Goal: Task Accomplishment & Management: Complete application form

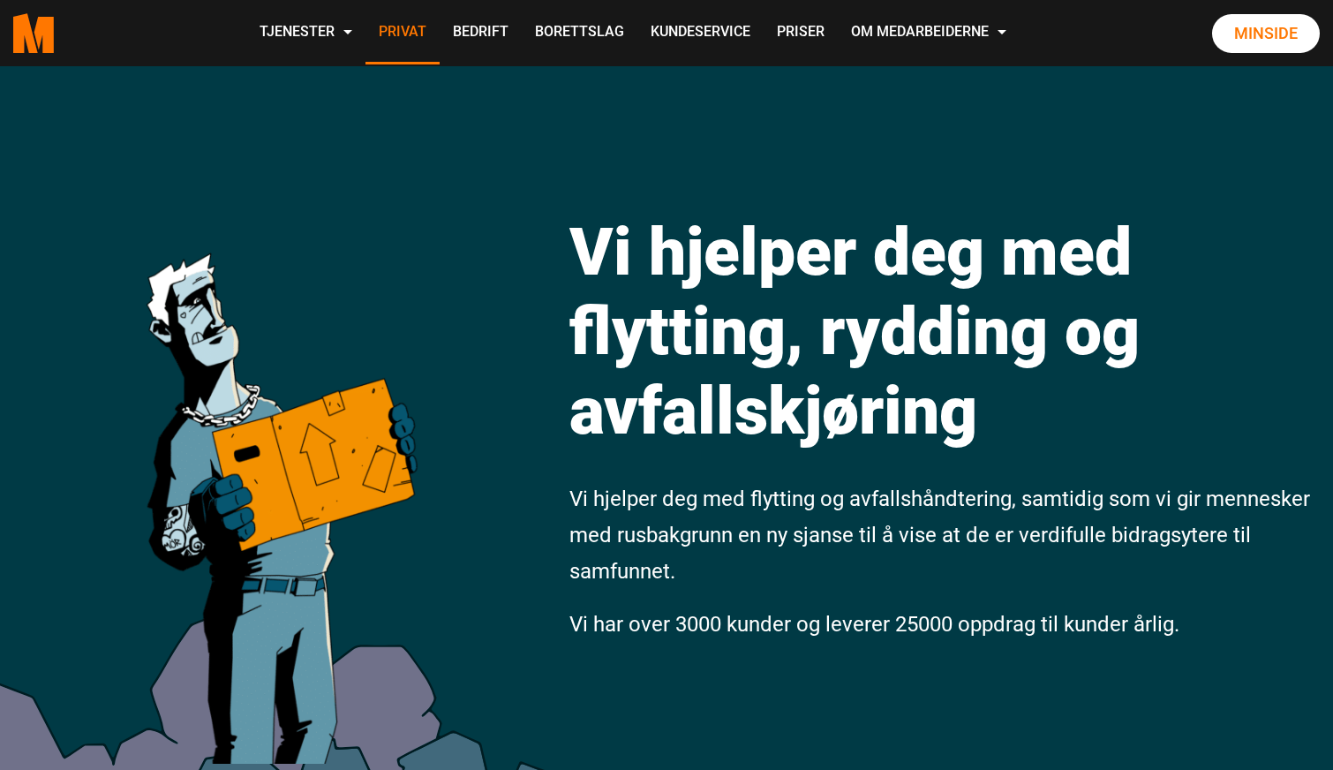
click at [440, 30] on link "Privat" at bounding box center [403, 33] width 74 height 63
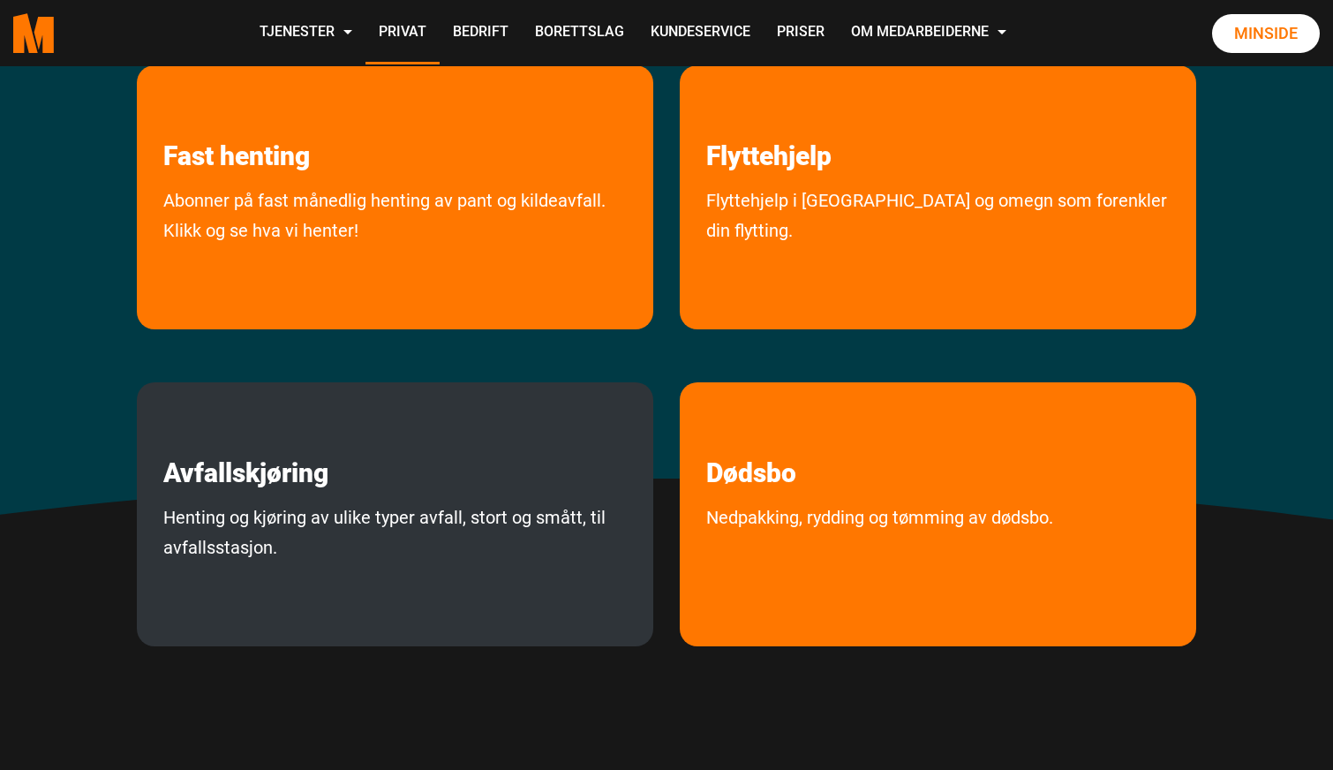
scroll to position [417, 0]
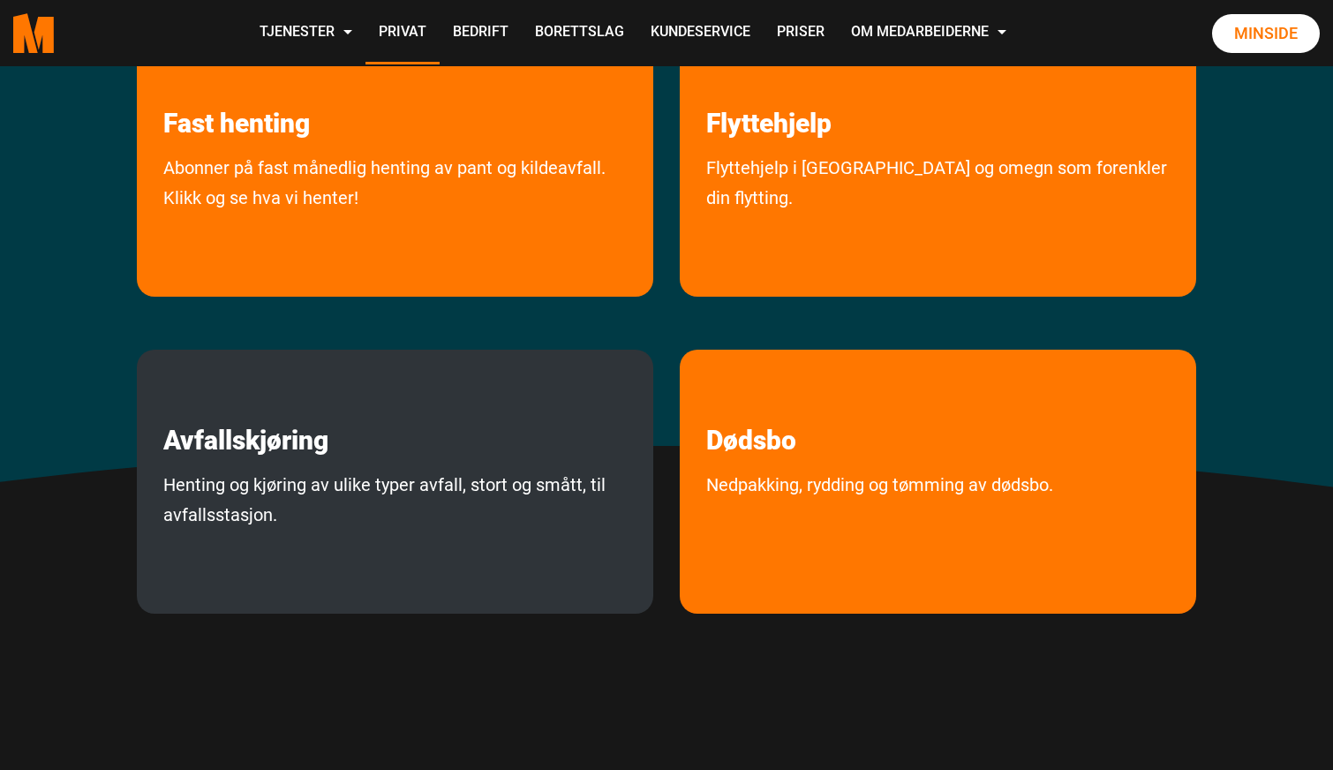
click at [431, 499] on link "Henting og kjøring av ulike typer avfall, stort og smått, til avfallsstasjon." at bounding box center [395, 537] width 517 height 135
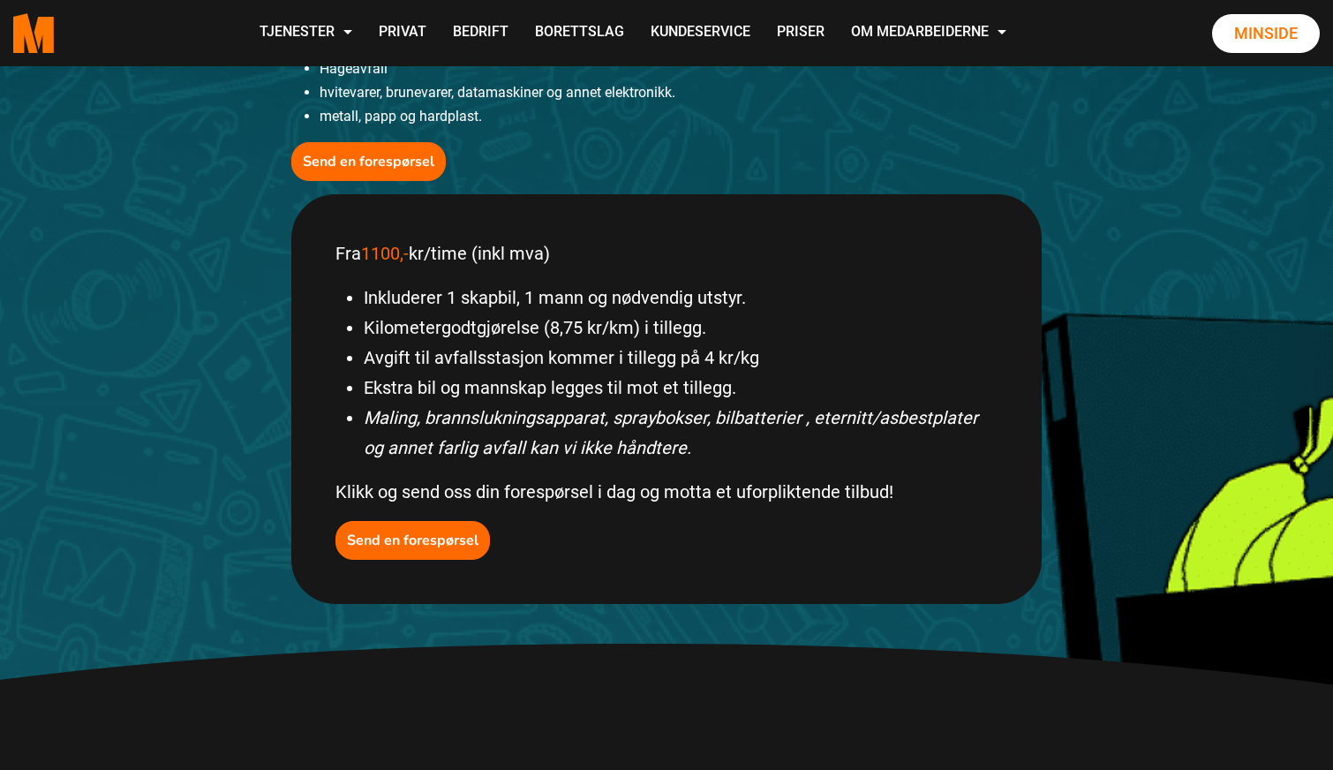
scroll to position [631, 0]
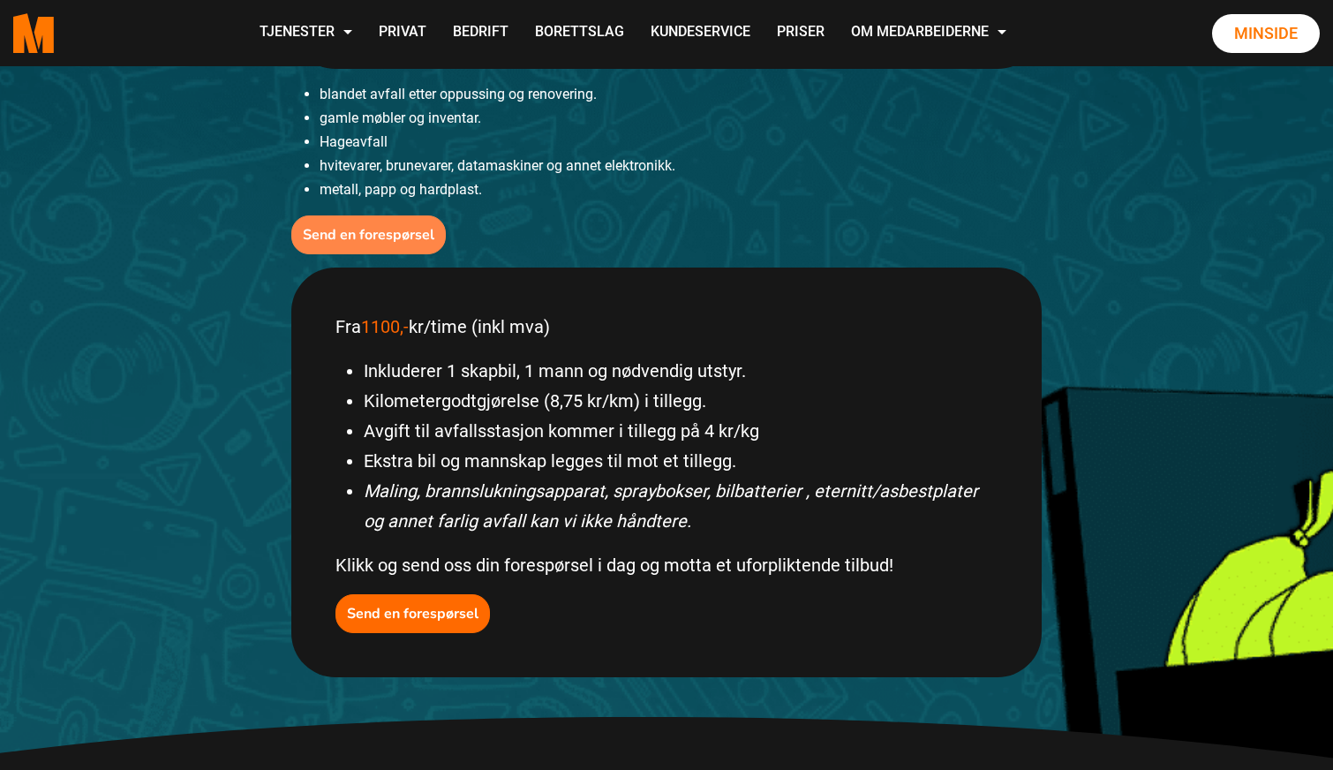
click at [406, 234] on b "Send en forespørsel" at bounding box center [369, 234] width 132 height 19
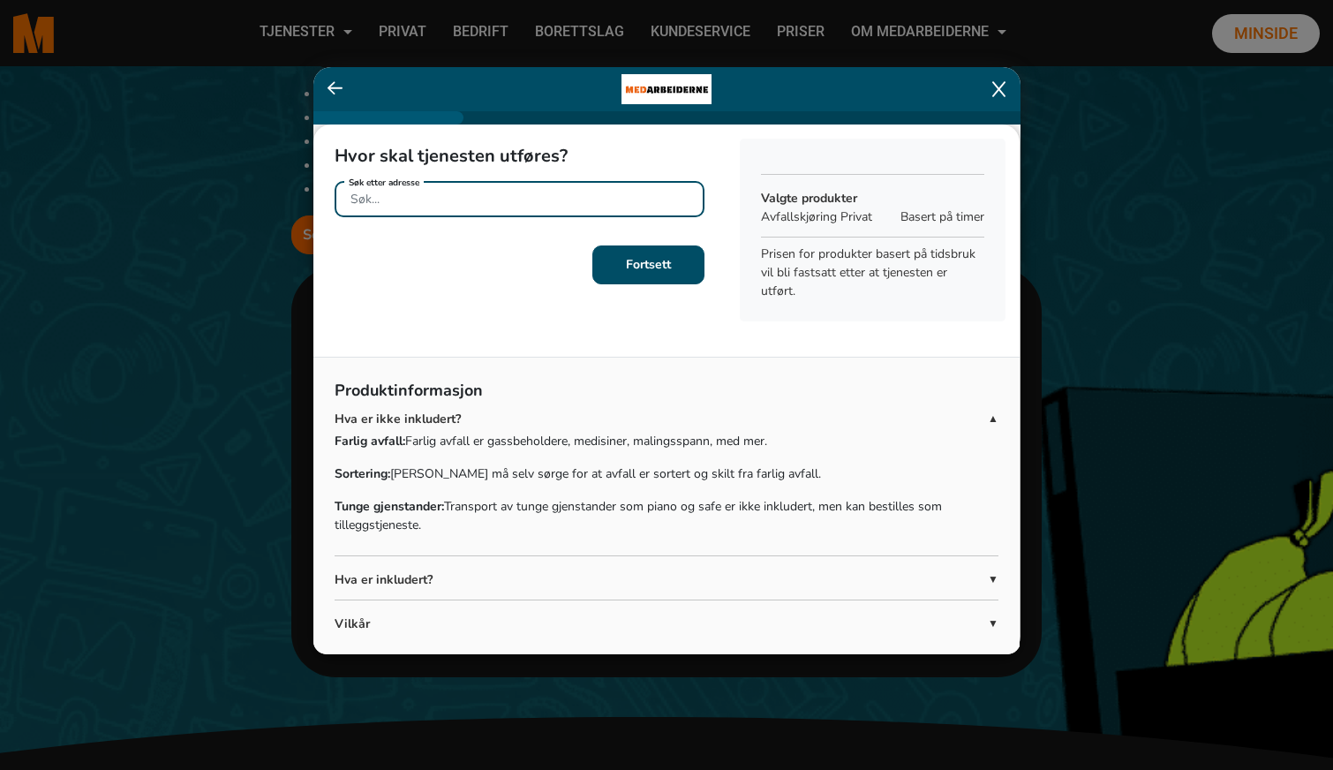
click at [392, 197] on div "Søk etter adresse" at bounding box center [520, 196] width 370 height 31
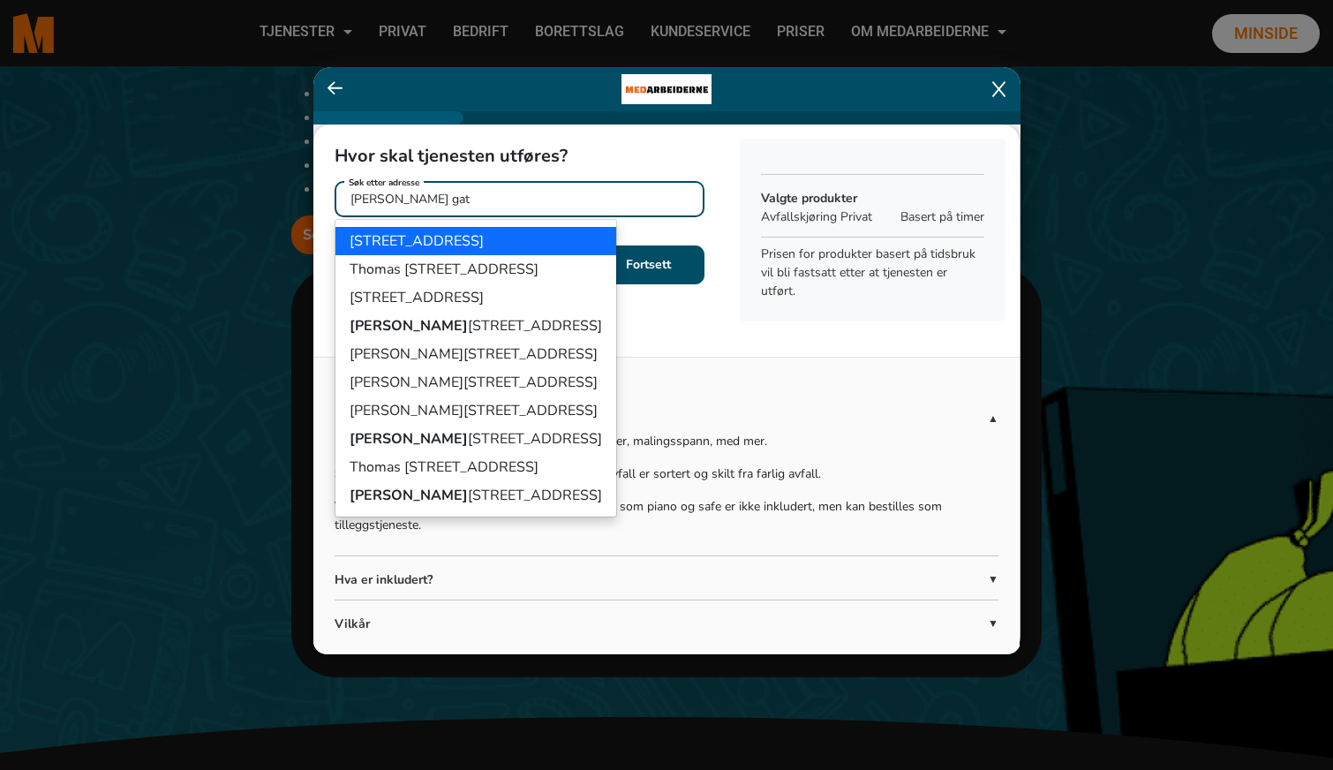
type input "Thomas Heftyes gate"
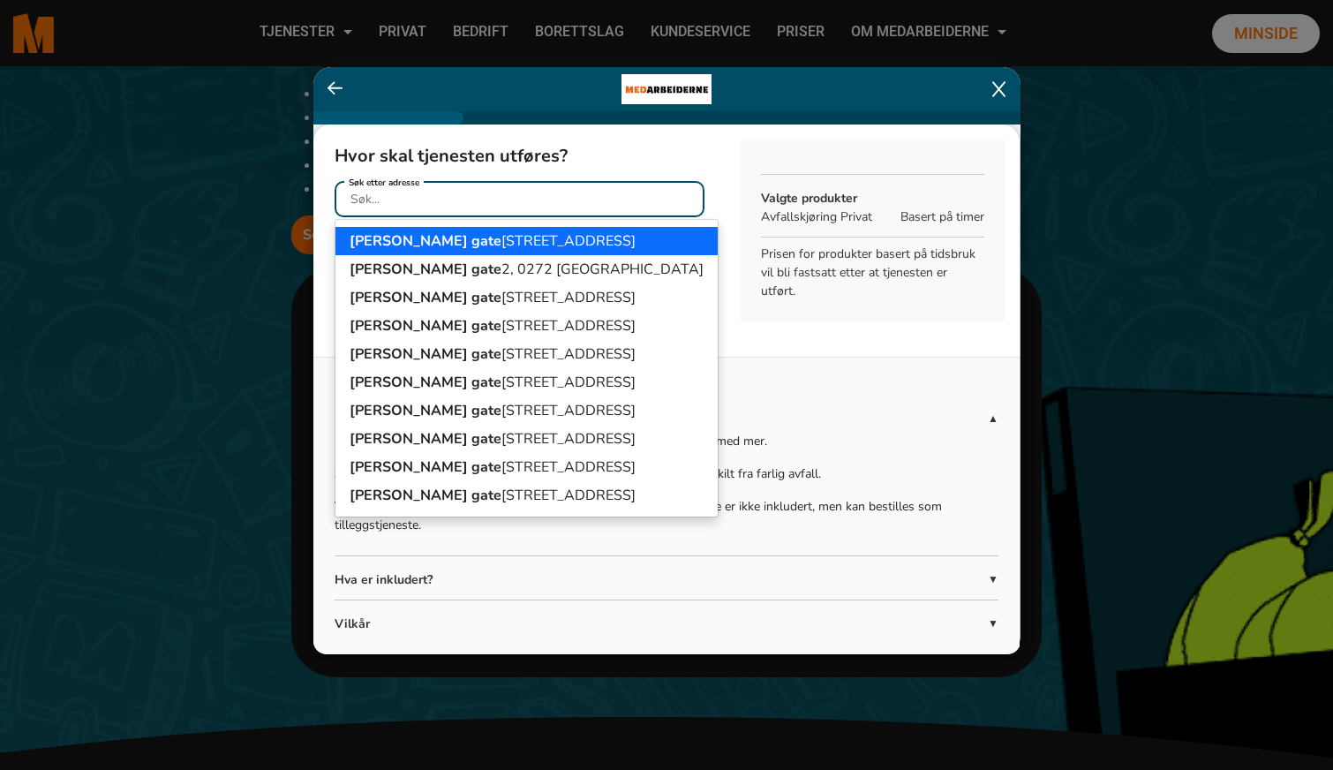
type input "[PERSON_NAME] gate 42B"
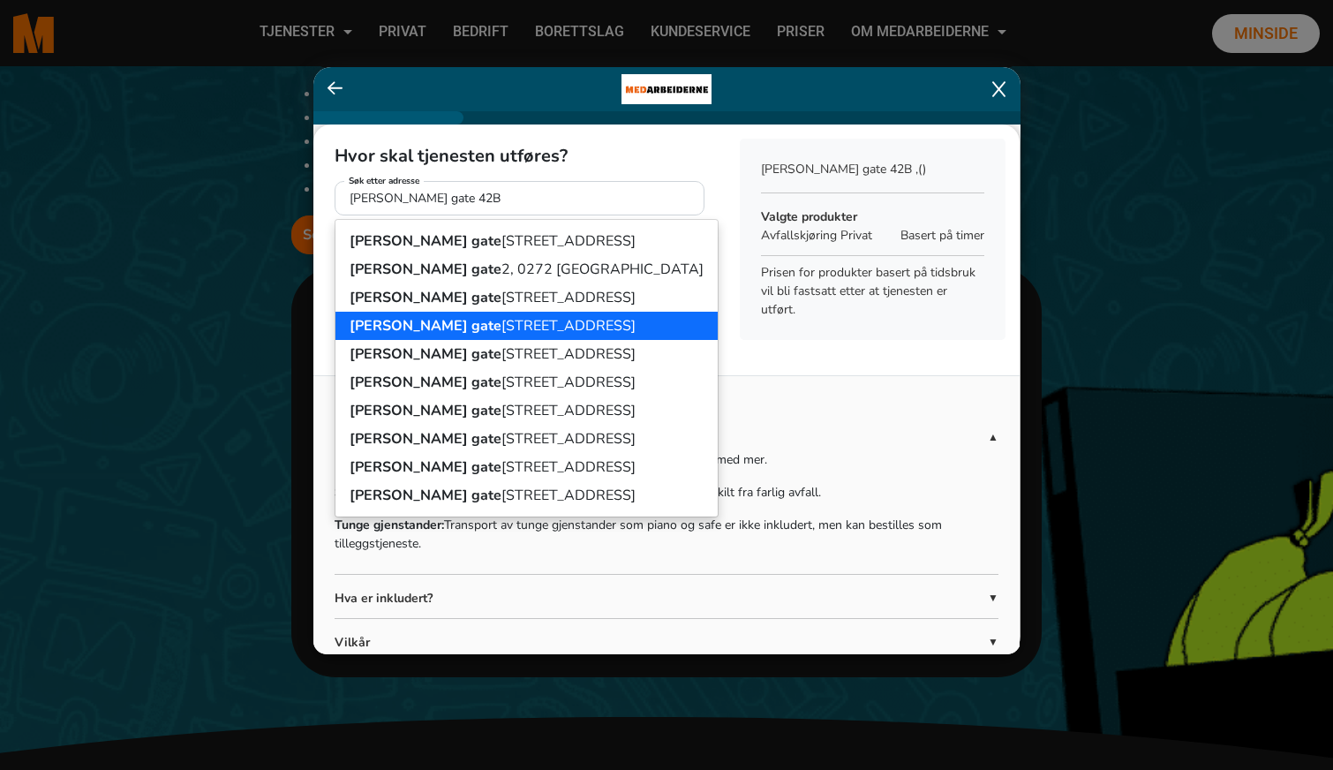
click at [661, 267] on b "Fortsett" at bounding box center [648, 264] width 45 height 17
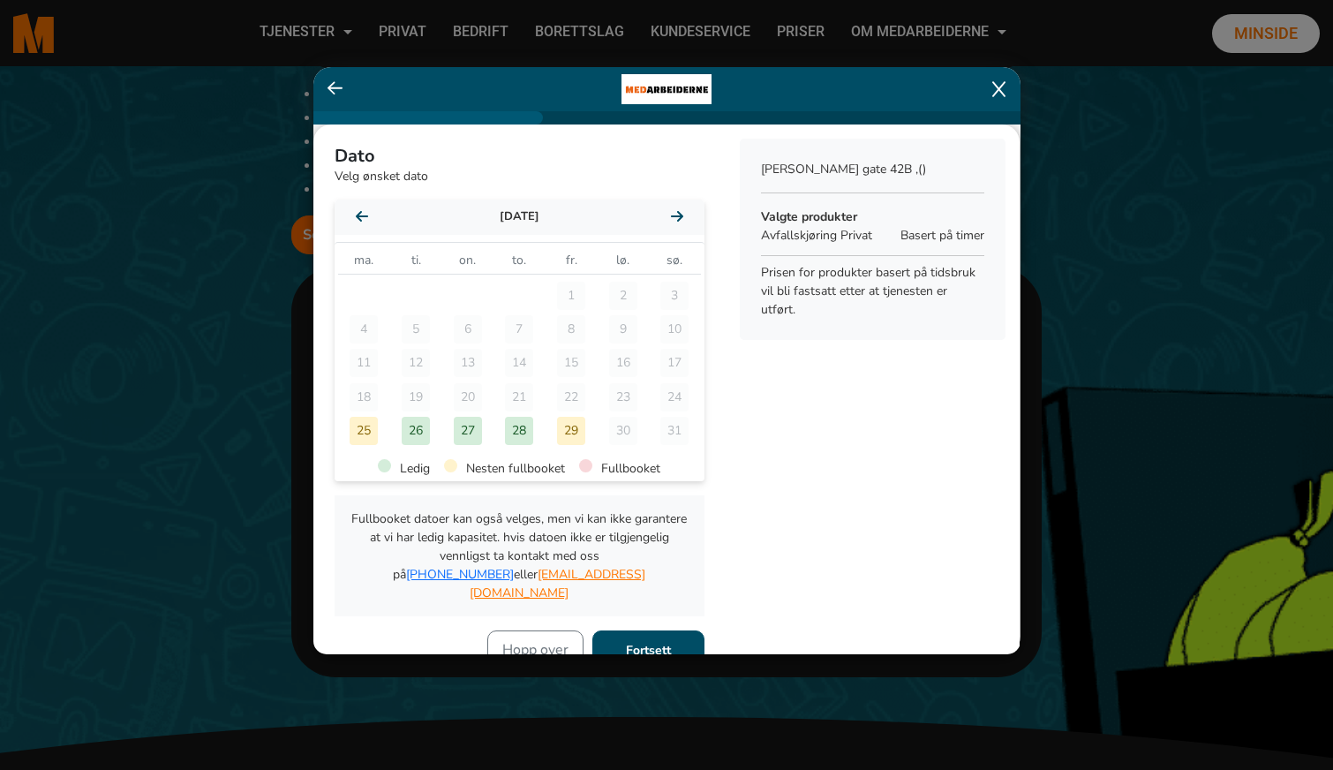
scroll to position [0, 0]
click at [521, 429] on div "28" at bounding box center [519, 431] width 28 height 28
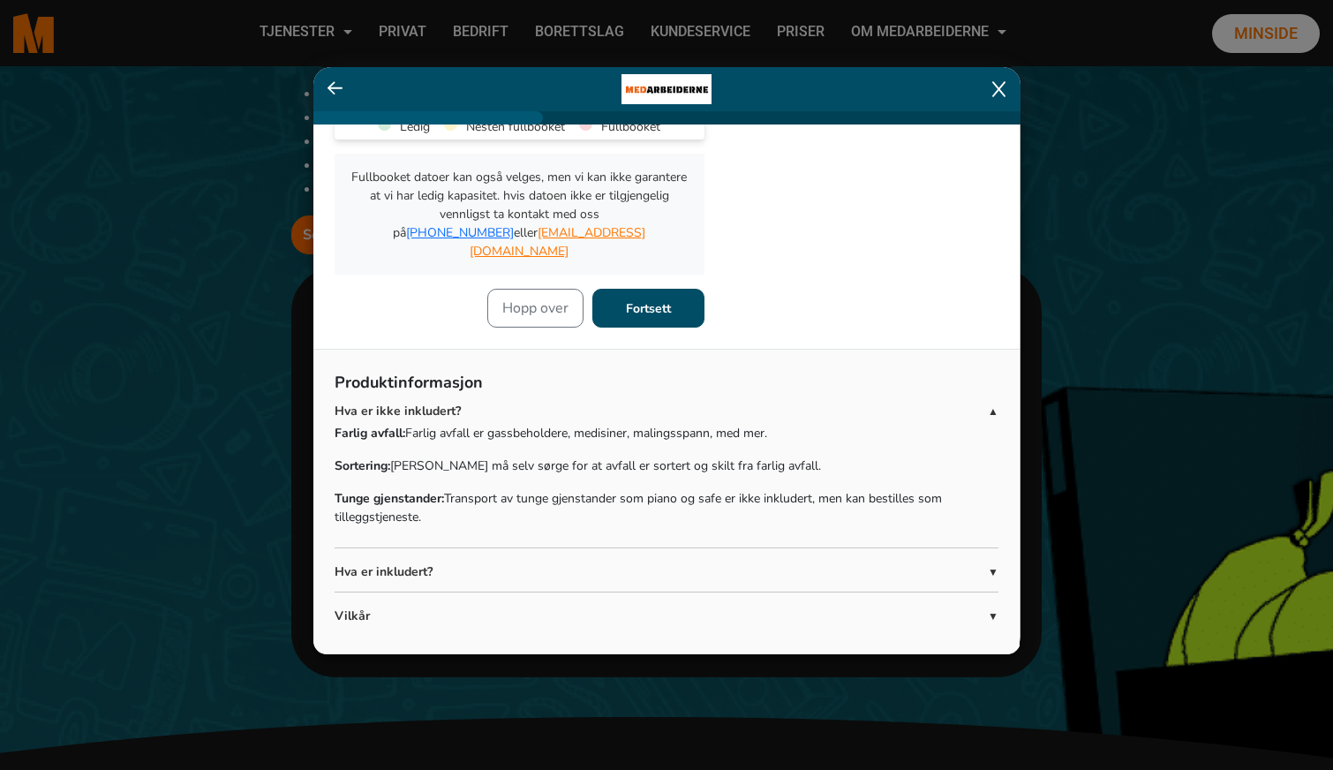
scroll to position [341, 0]
click at [994, 565] on span "▼" at bounding box center [993, 573] width 11 height 16
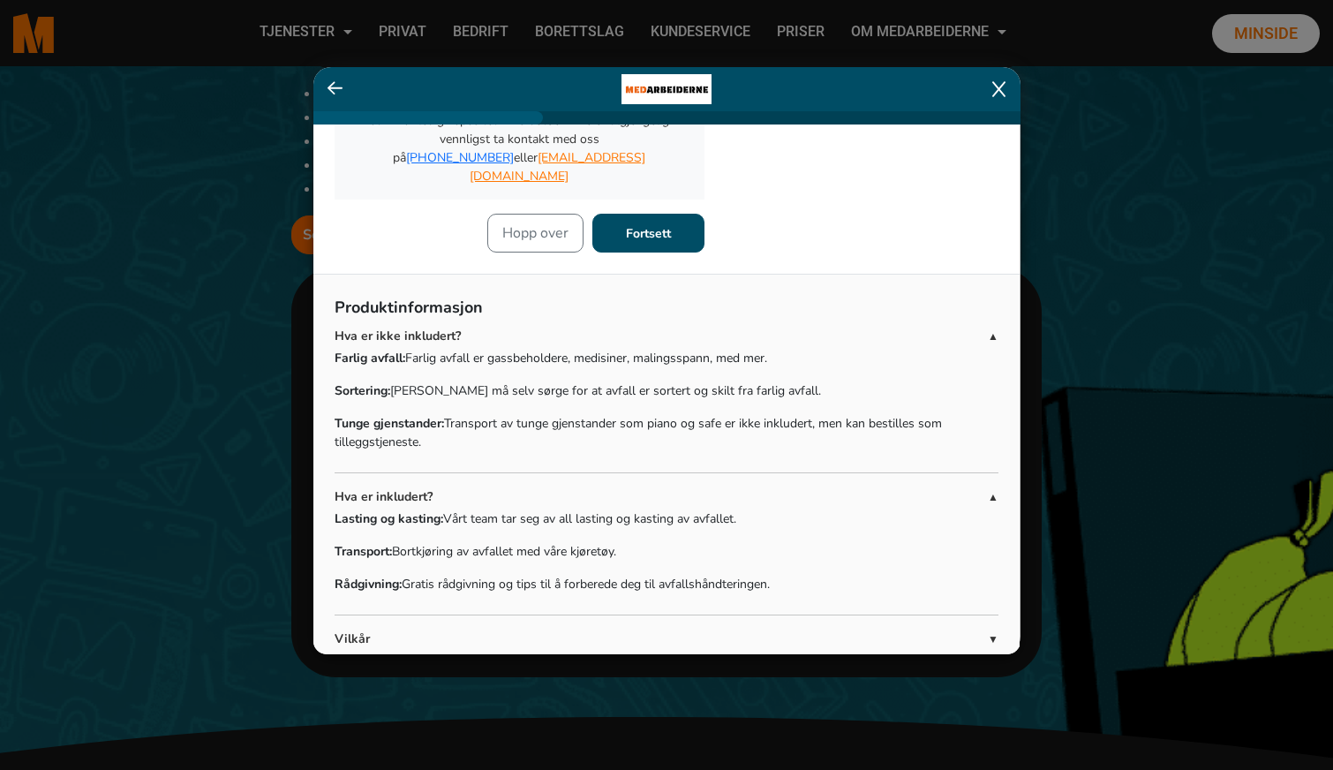
scroll to position [411, 0]
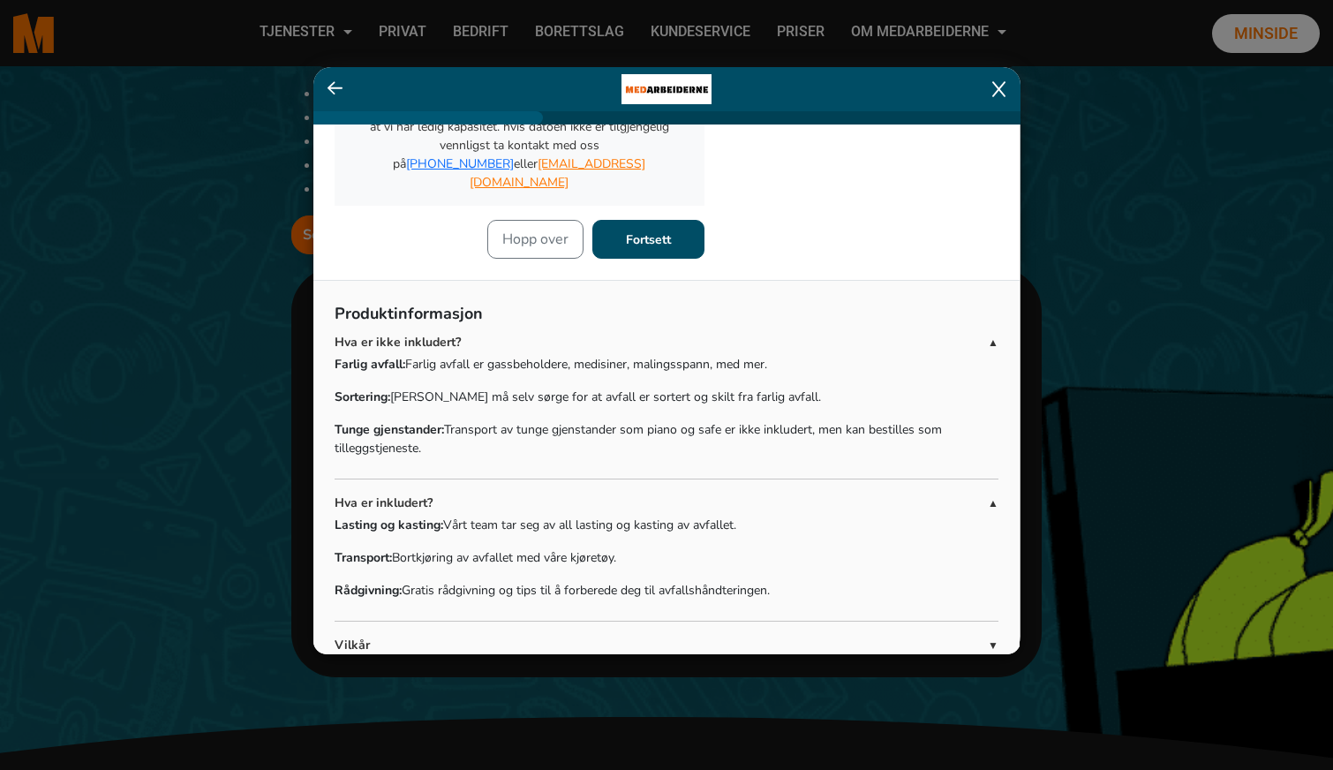
click at [993, 495] on span "▲" at bounding box center [993, 503] width 11 height 16
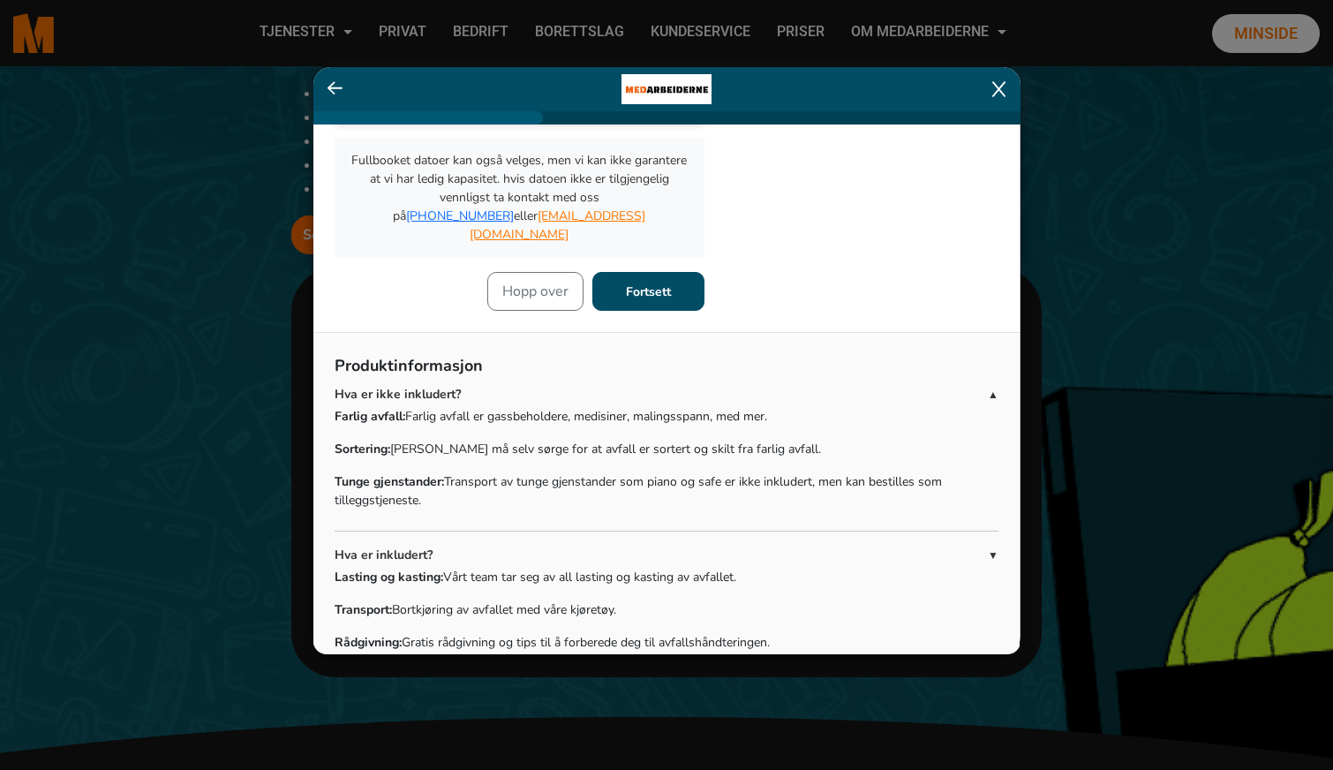
scroll to position [341, 0]
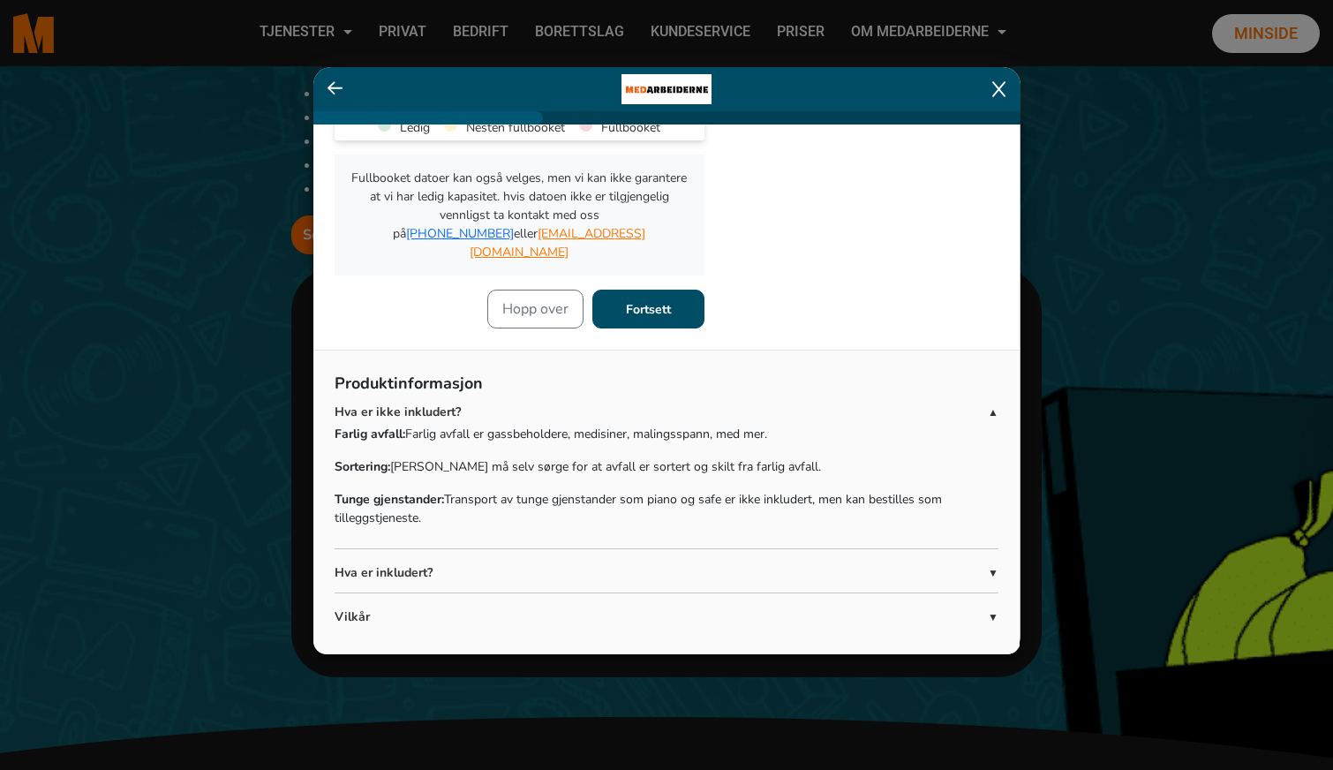
click at [994, 404] on span "▲" at bounding box center [993, 412] width 11 height 16
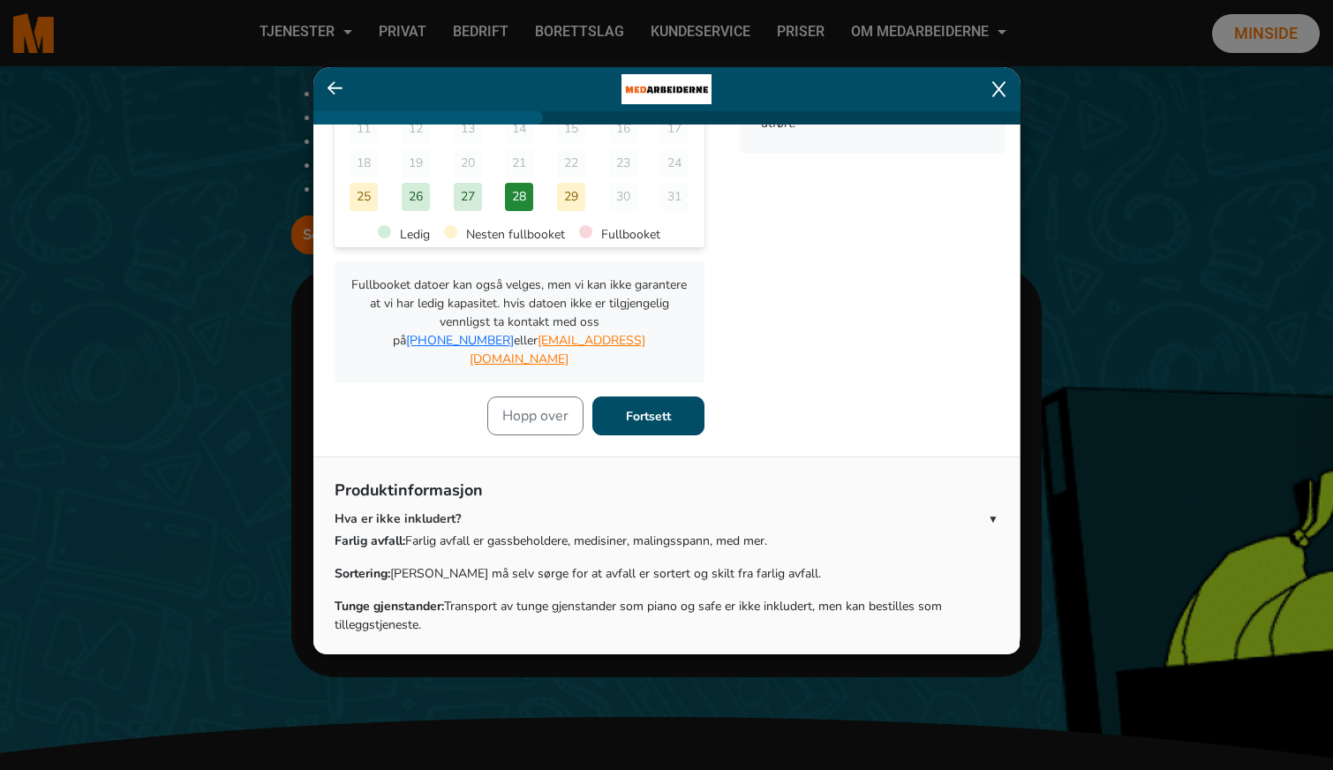
scroll to position [224, 0]
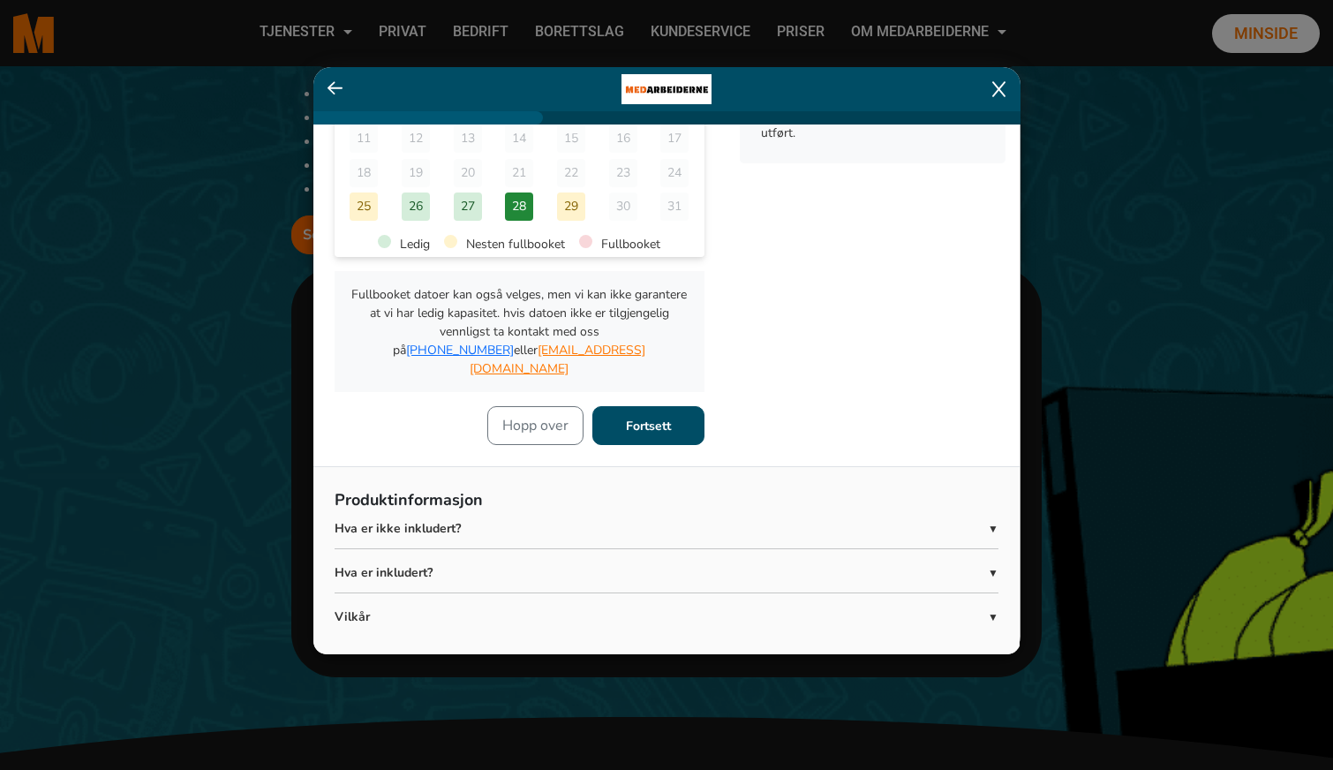
click at [1002, 86] on icon at bounding box center [999, 89] width 13 height 16
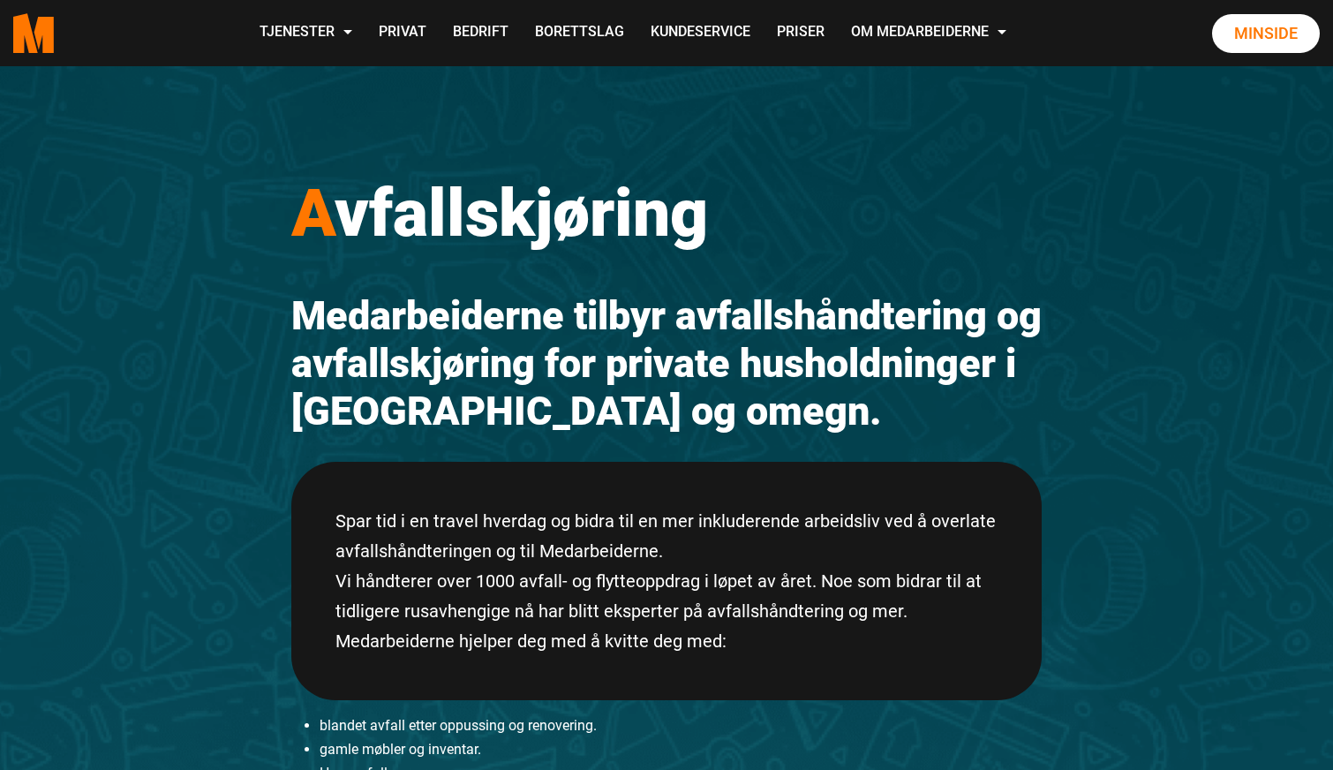
scroll to position [0, 0]
click at [440, 24] on link "Privat" at bounding box center [403, 33] width 74 height 63
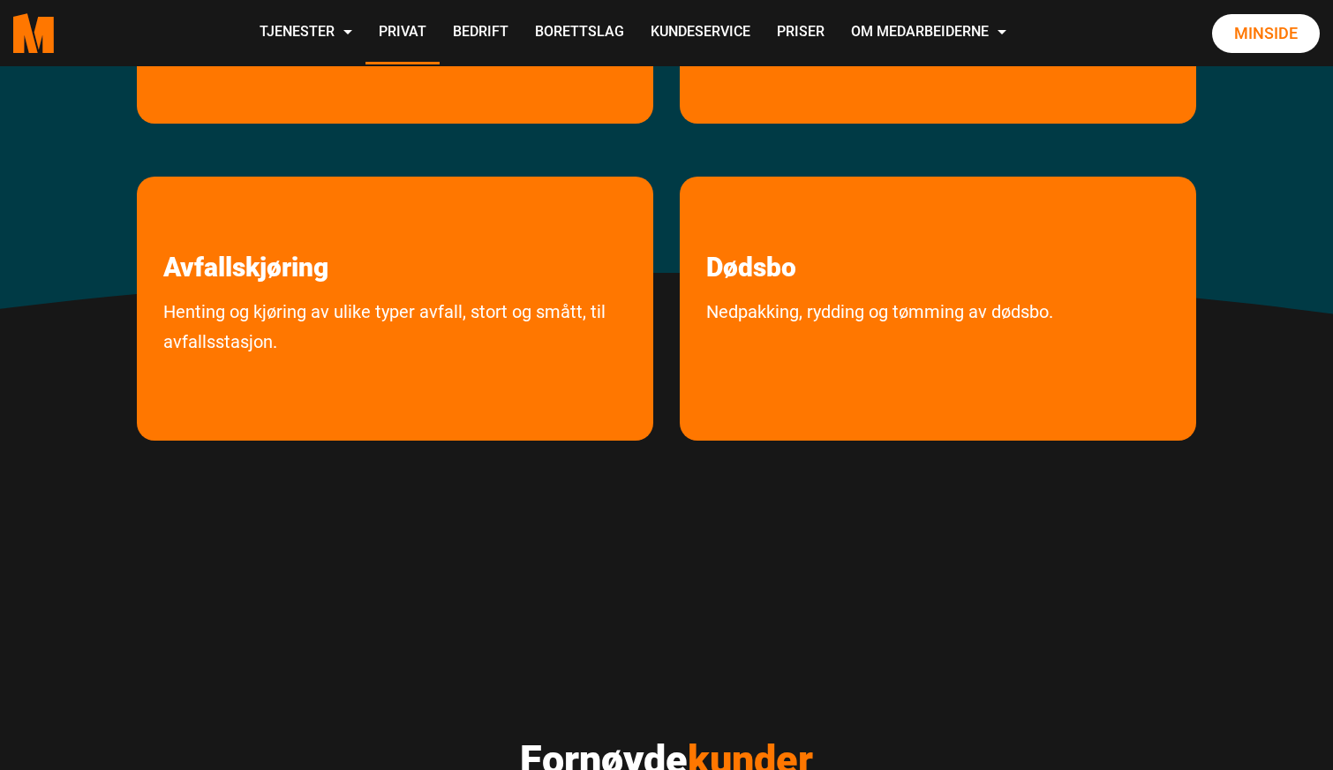
scroll to position [599, 0]
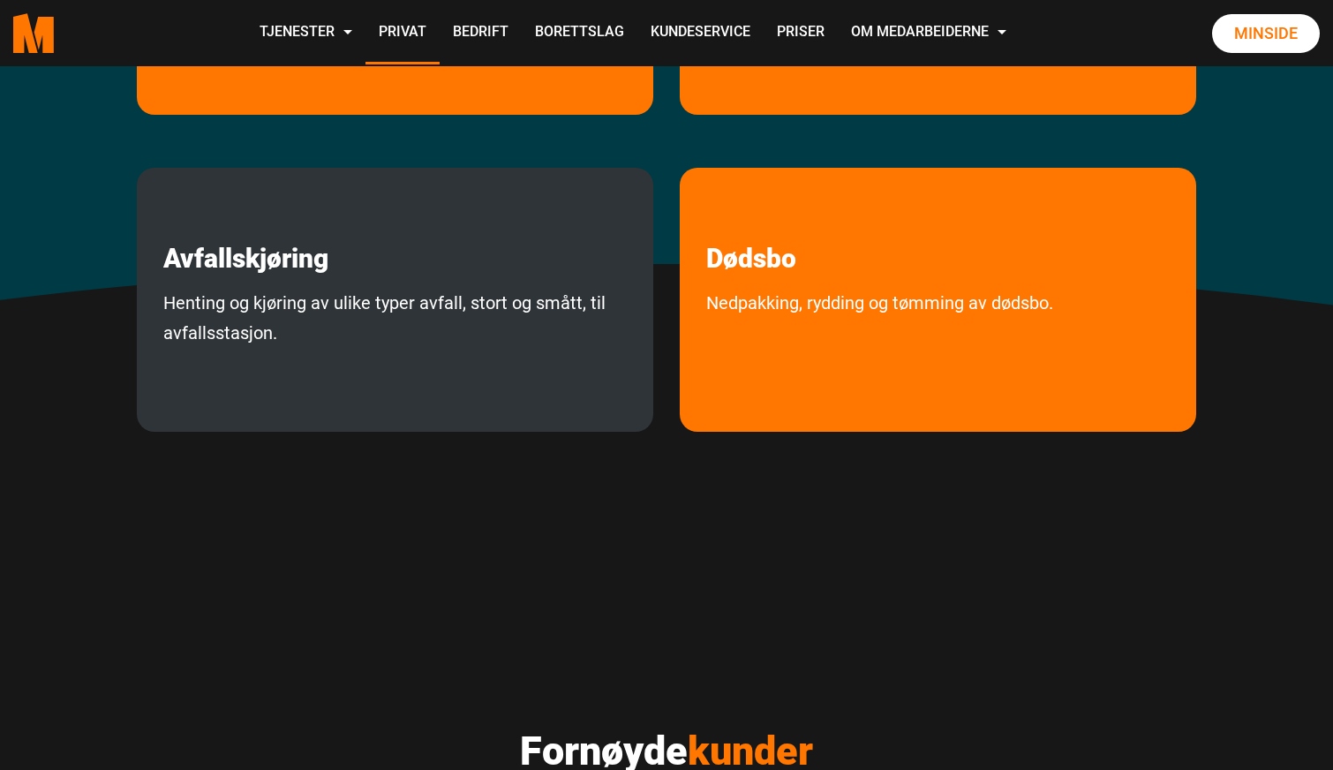
click at [500, 350] on link "Henting og kjøring av ulike typer avfall, stort og smått, til avfallsstasjon." at bounding box center [395, 355] width 517 height 135
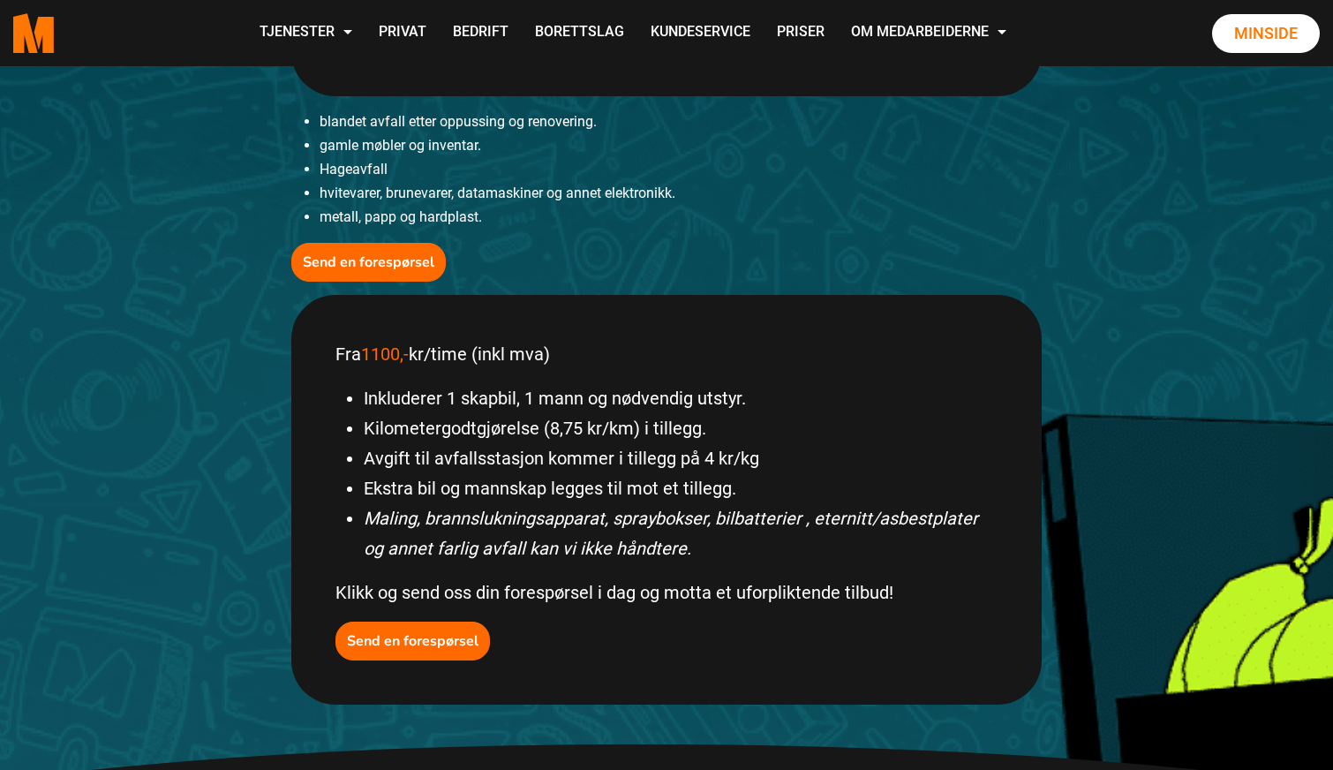
scroll to position [643, 0]
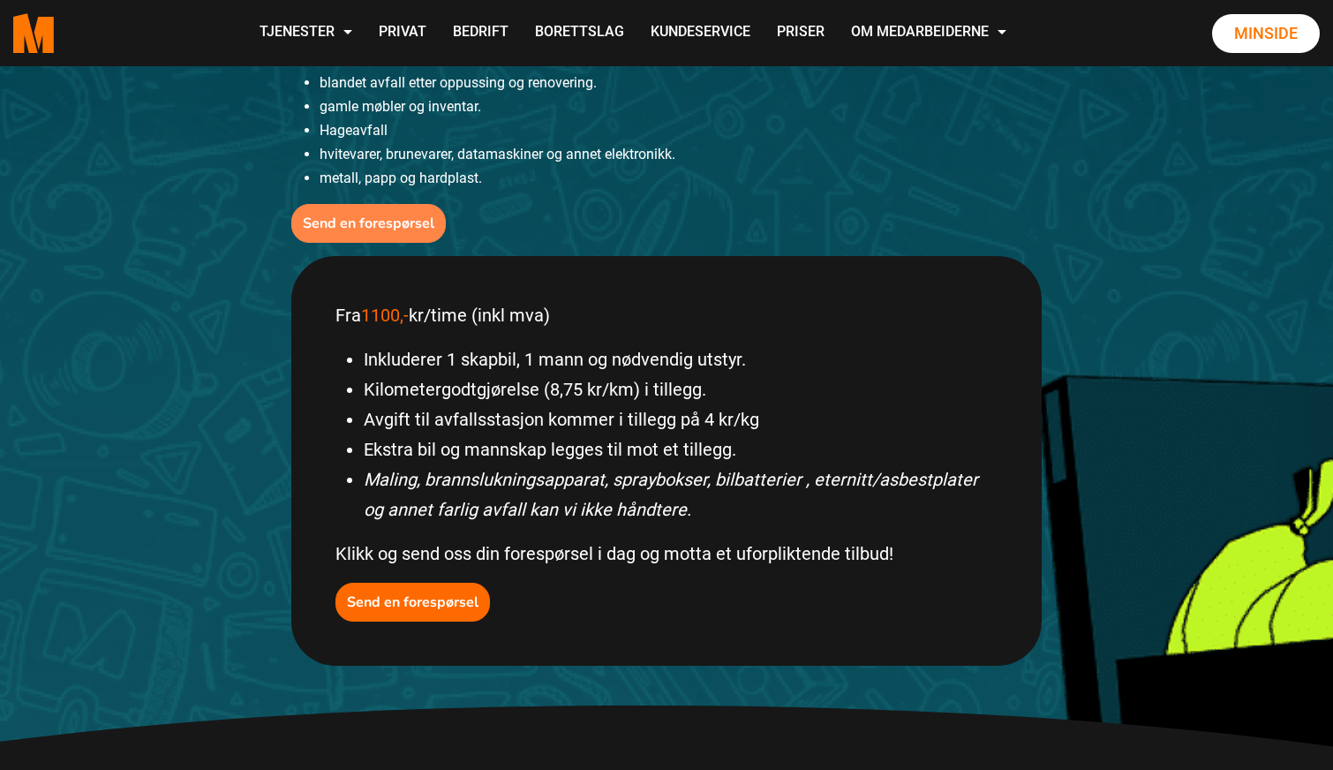
click at [370, 223] on b "Send en forespørsel" at bounding box center [369, 223] width 132 height 19
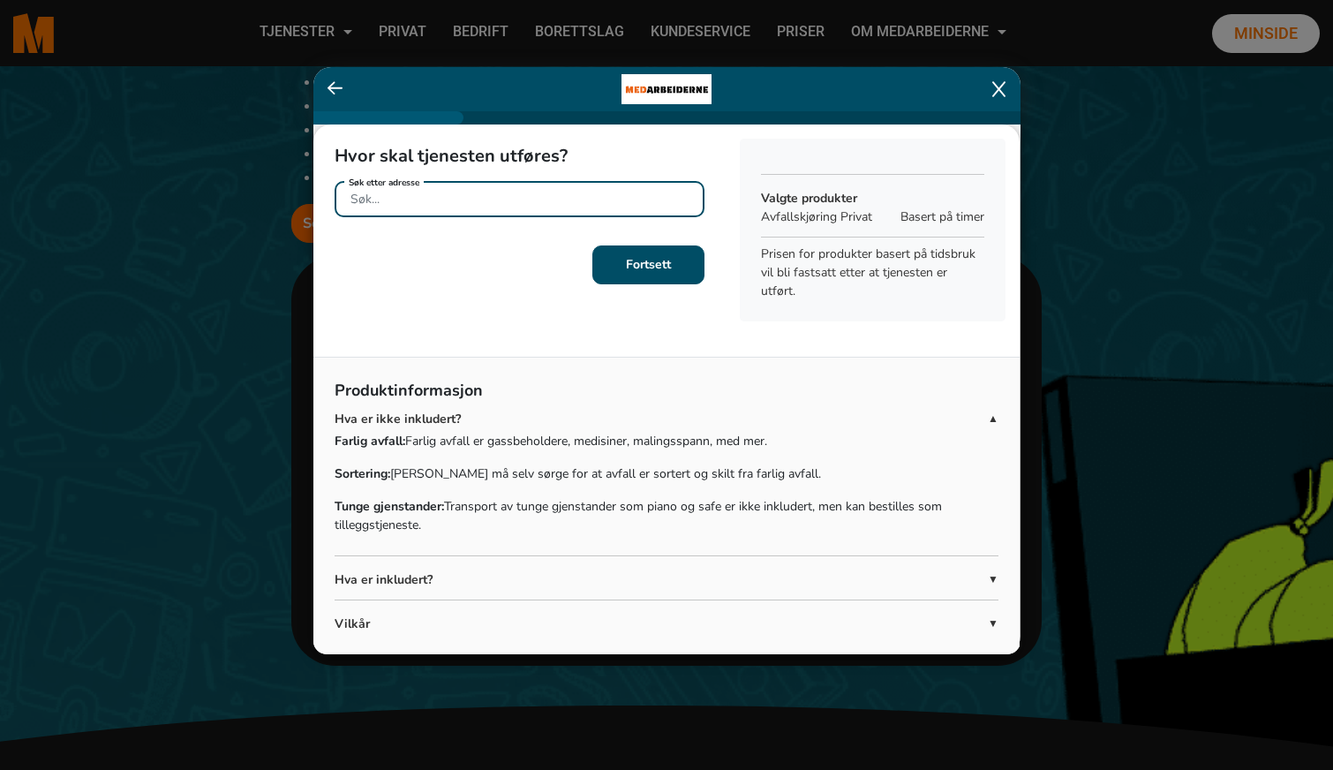
click at [453, 204] on div "Søk etter adresse" at bounding box center [520, 196] width 370 height 31
type input "t"
type input "[PERSON_NAME] gate 42B"
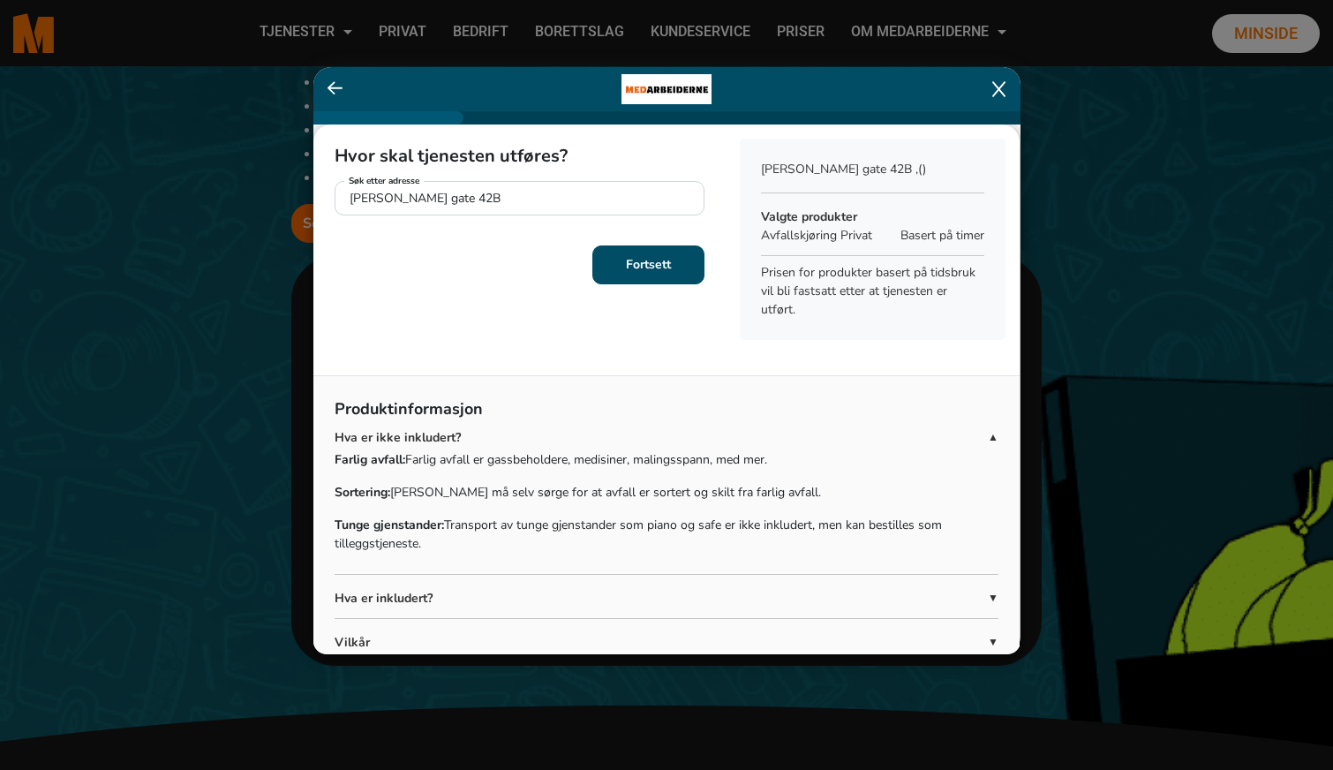
click at [651, 266] on b "Fortsett" at bounding box center [648, 264] width 45 height 17
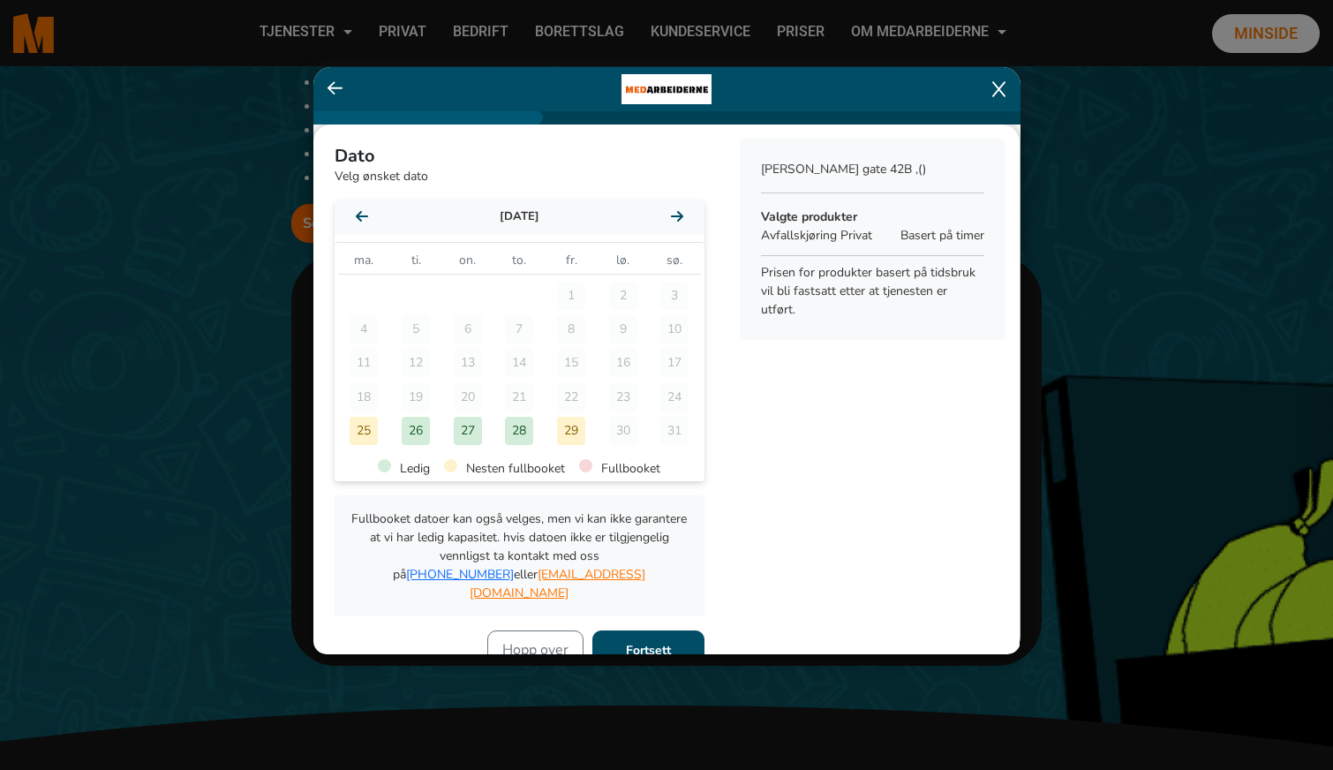
click at [520, 429] on div "28" at bounding box center [519, 431] width 28 height 28
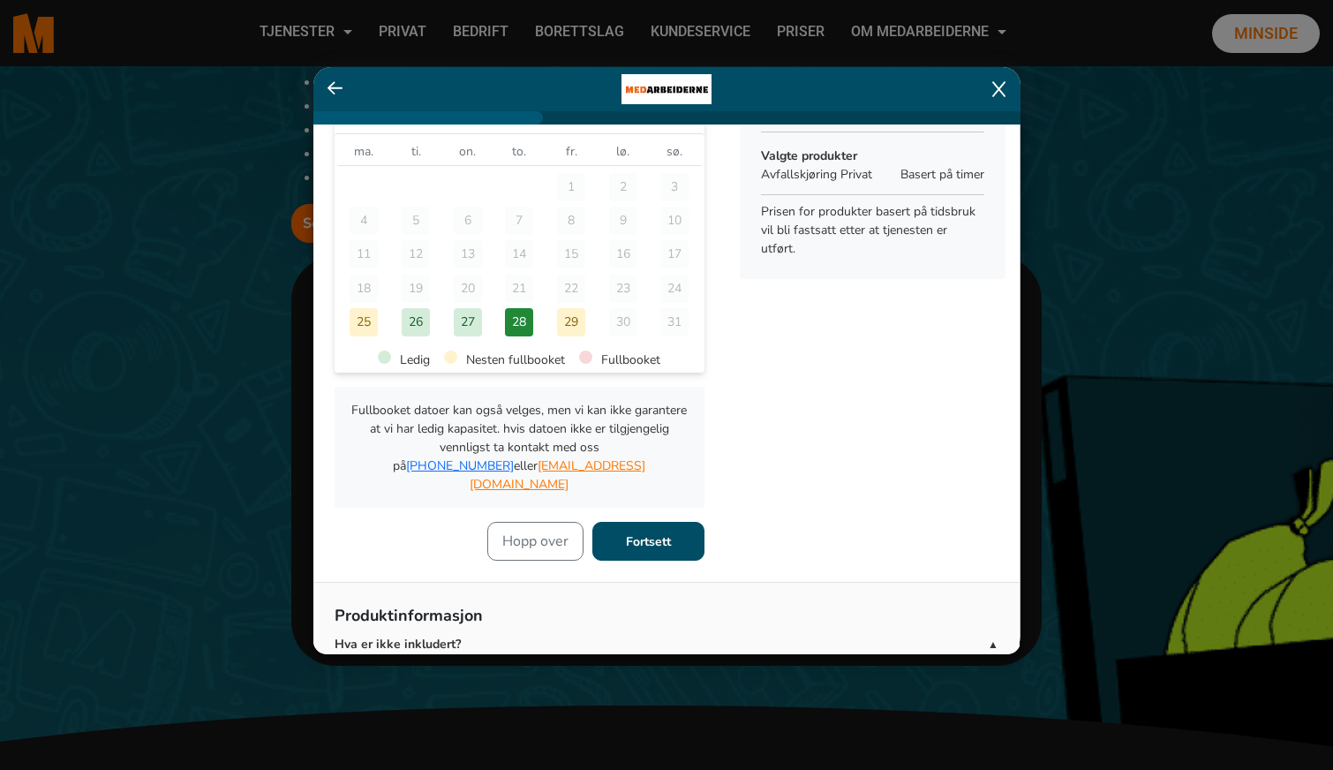
scroll to position [180, 0]
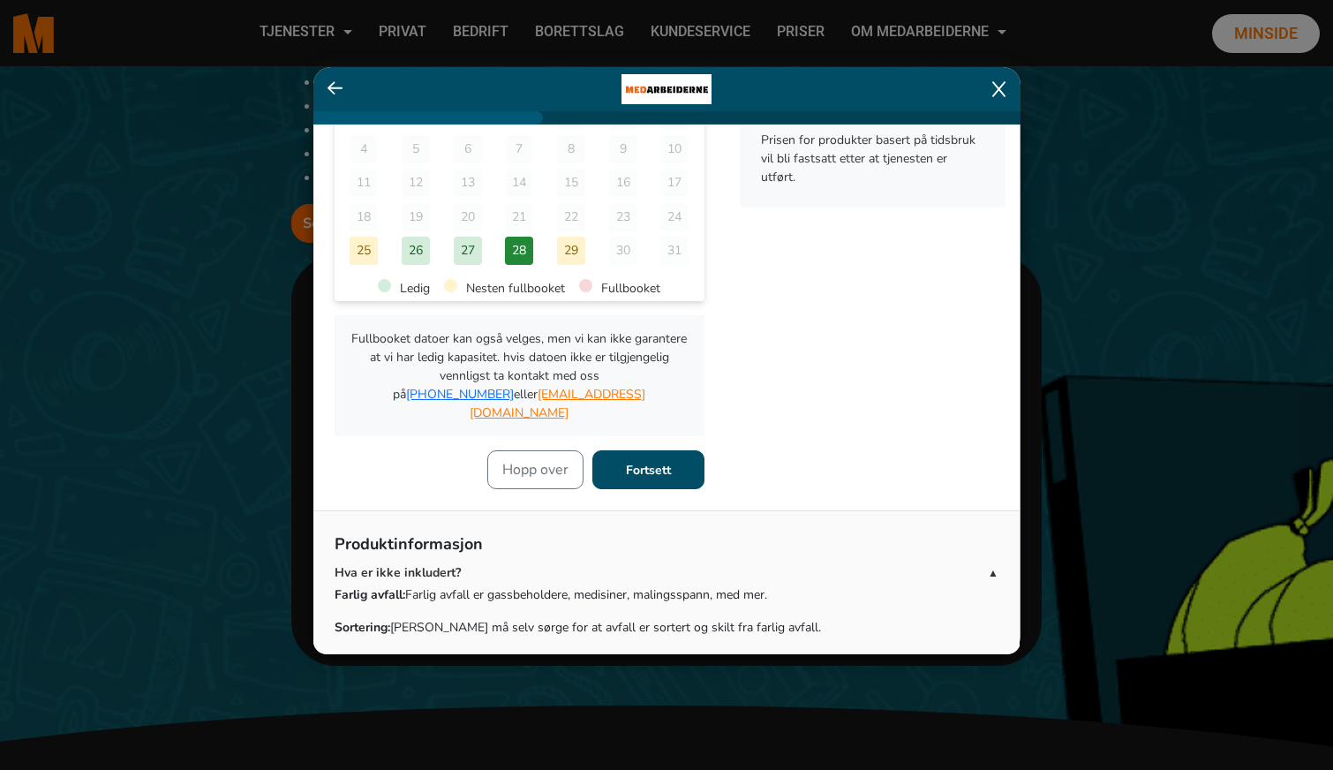
click at [653, 462] on b "Fortsett" at bounding box center [648, 470] width 45 height 17
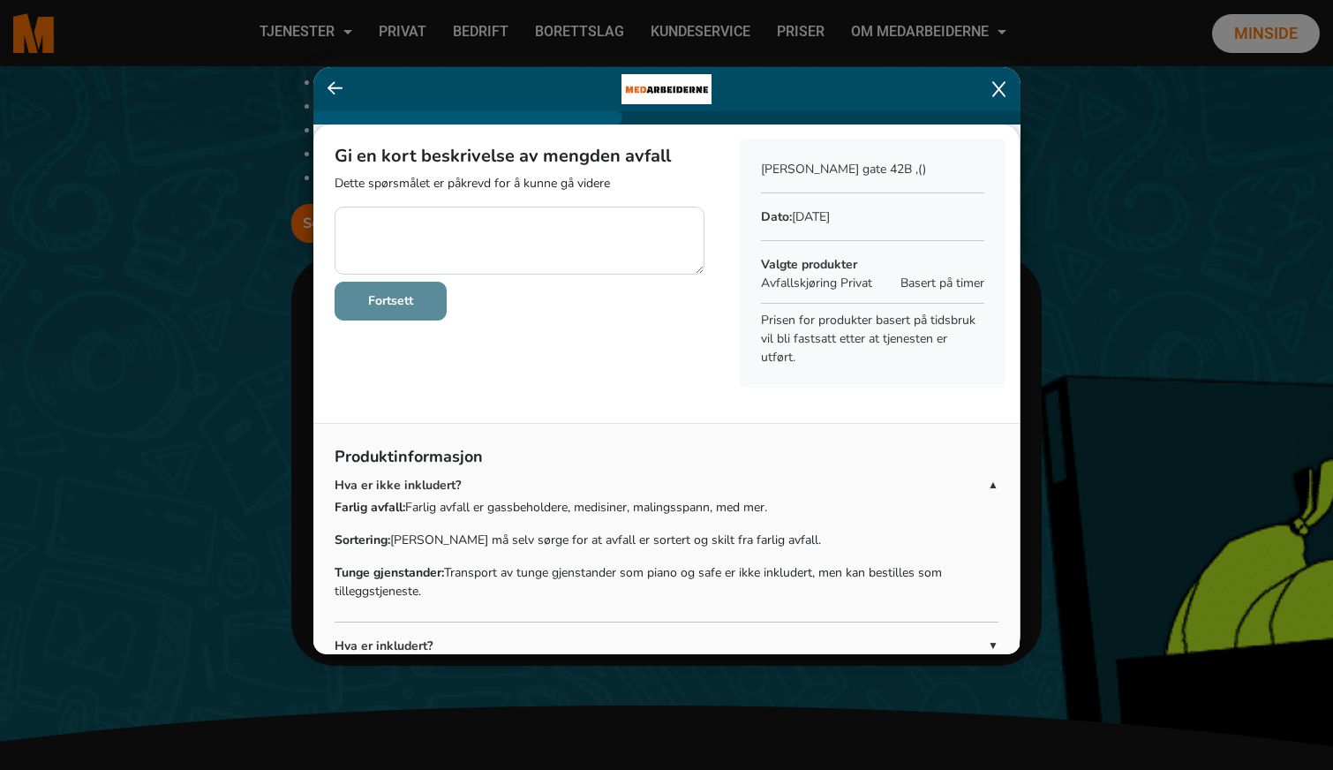
scroll to position [0, 0]
click at [368, 222] on textarea at bounding box center [520, 241] width 370 height 68
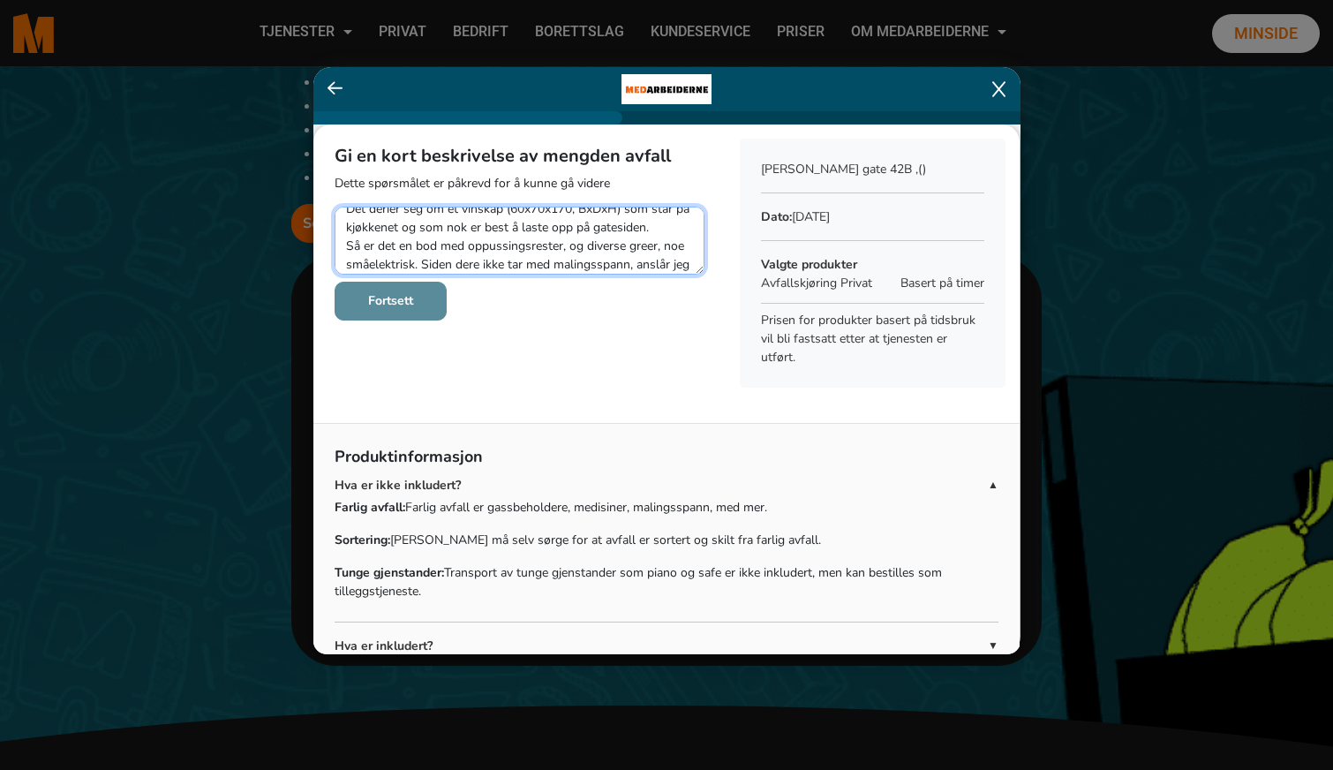
scroll to position [32, 0]
click at [415, 227] on textarea at bounding box center [520, 241] width 370 height 68
click at [596, 229] on textarea at bounding box center [520, 241] width 370 height 68
click at [606, 227] on textarea at bounding box center [520, 241] width 370 height 68
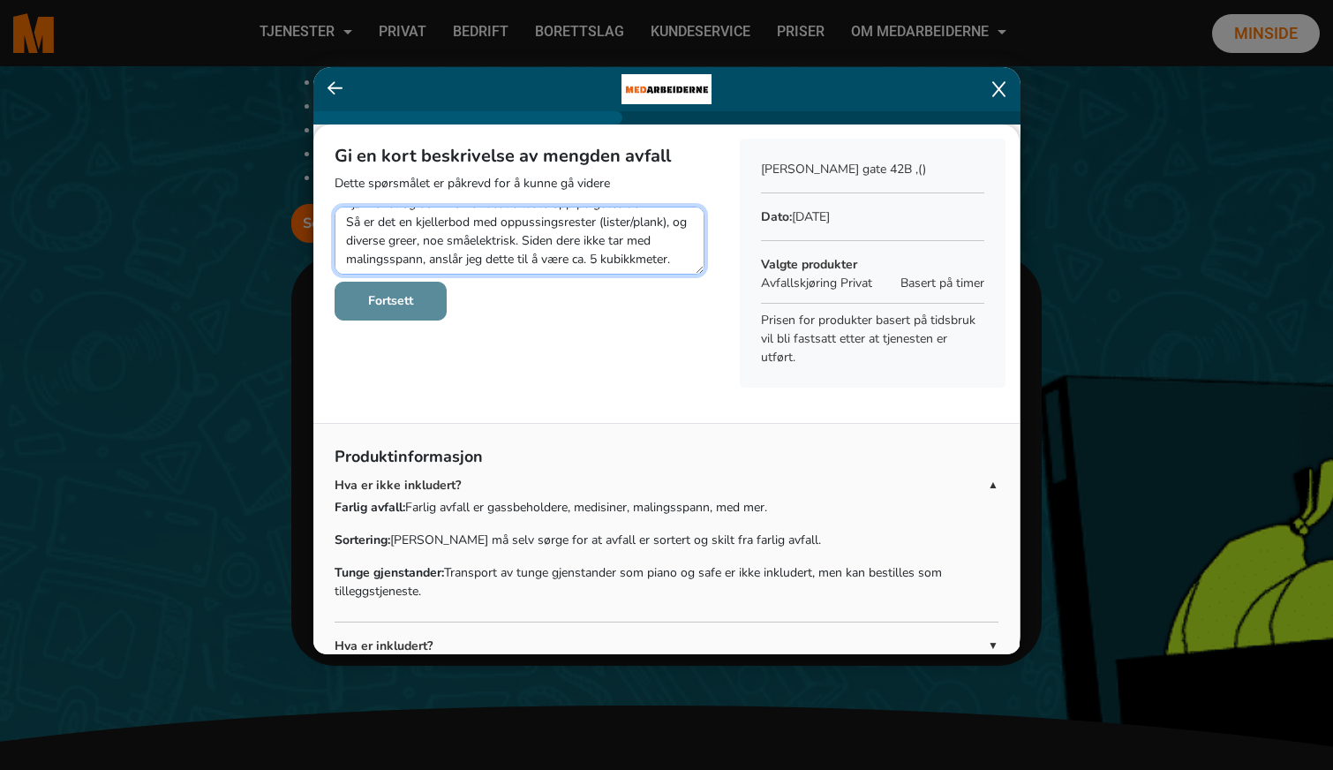
click at [681, 258] on textarea at bounding box center [520, 241] width 370 height 68
click at [675, 244] on textarea at bounding box center [520, 241] width 370 height 68
click at [520, 234] on textarea at bounding box center [520, 241] width 370 height 68
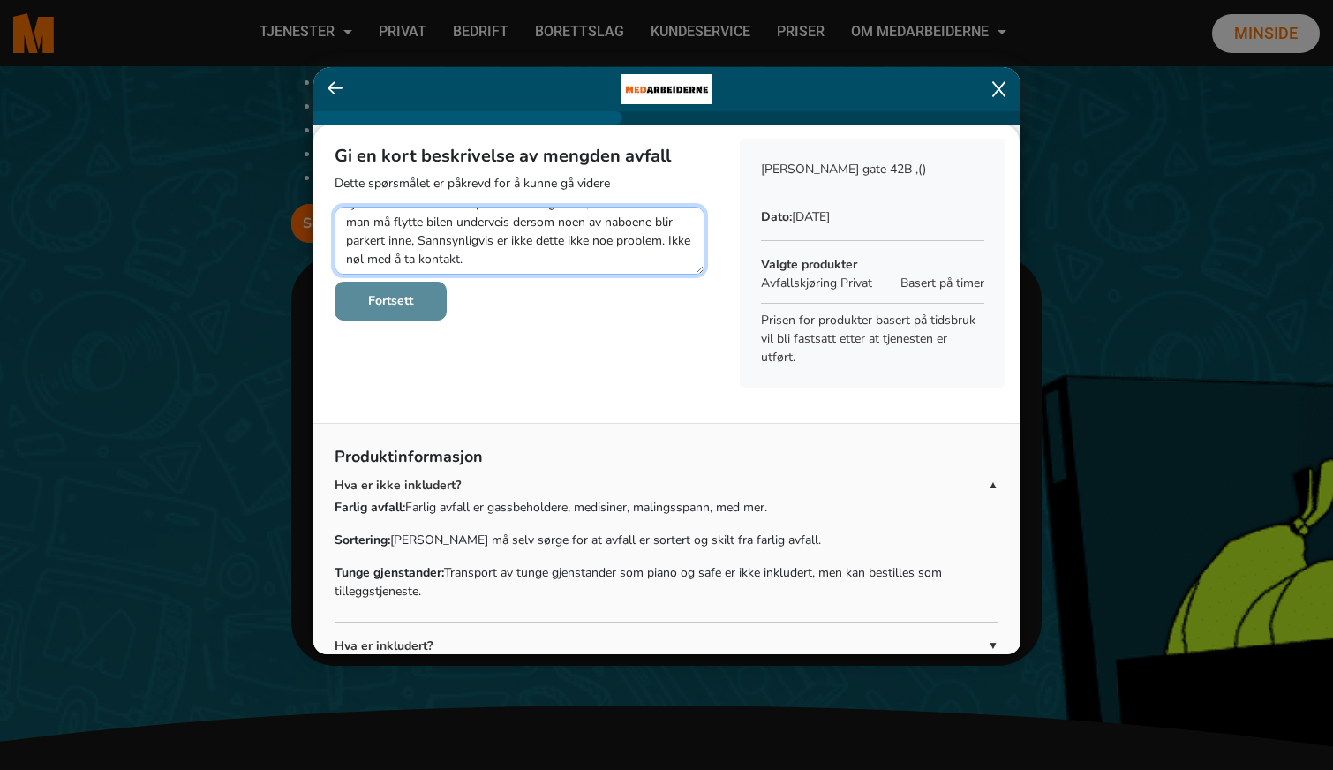
scroll to position [9, 0]
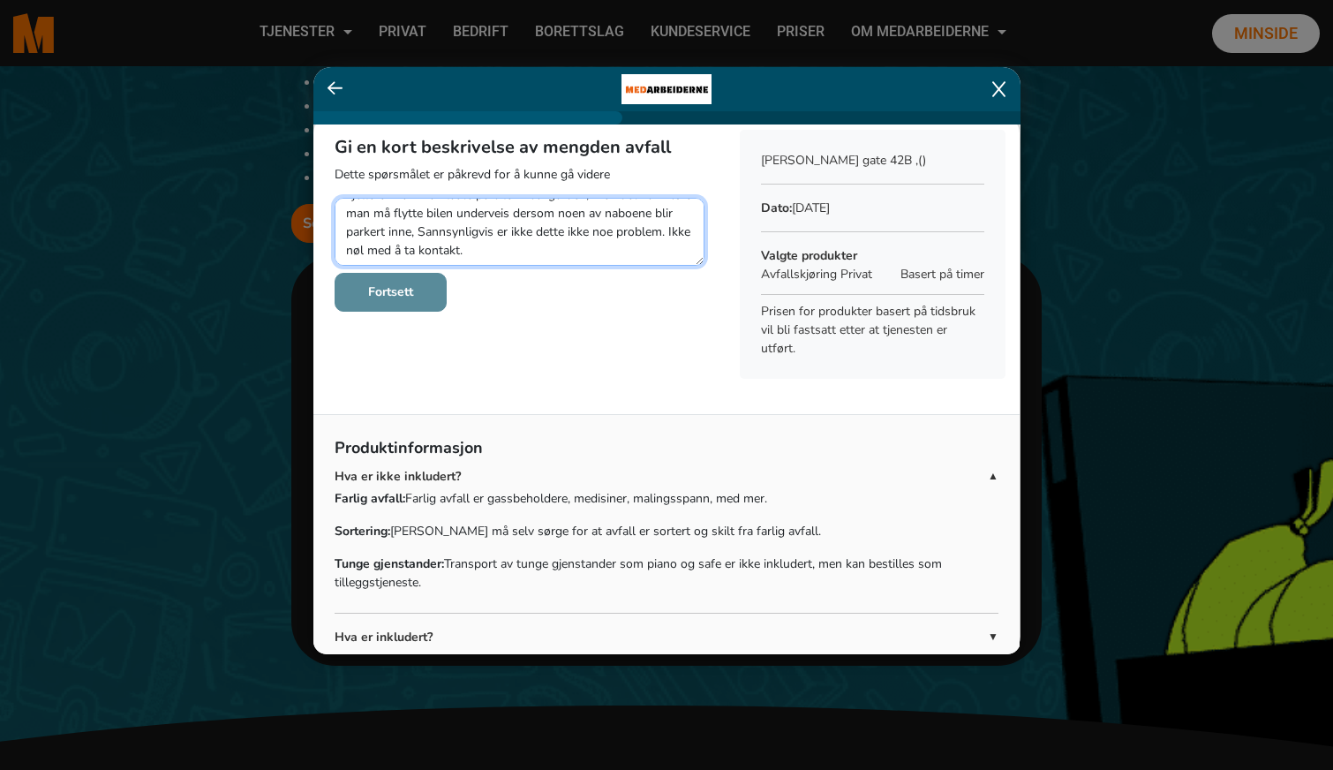
click at [504, 248] on textarea at bounding box center [520, 232] width 370 height 68
type textarea "Det derier seg om et vinskap (60x70x170, BxDxH) som står på kjøkkenet og som no…"
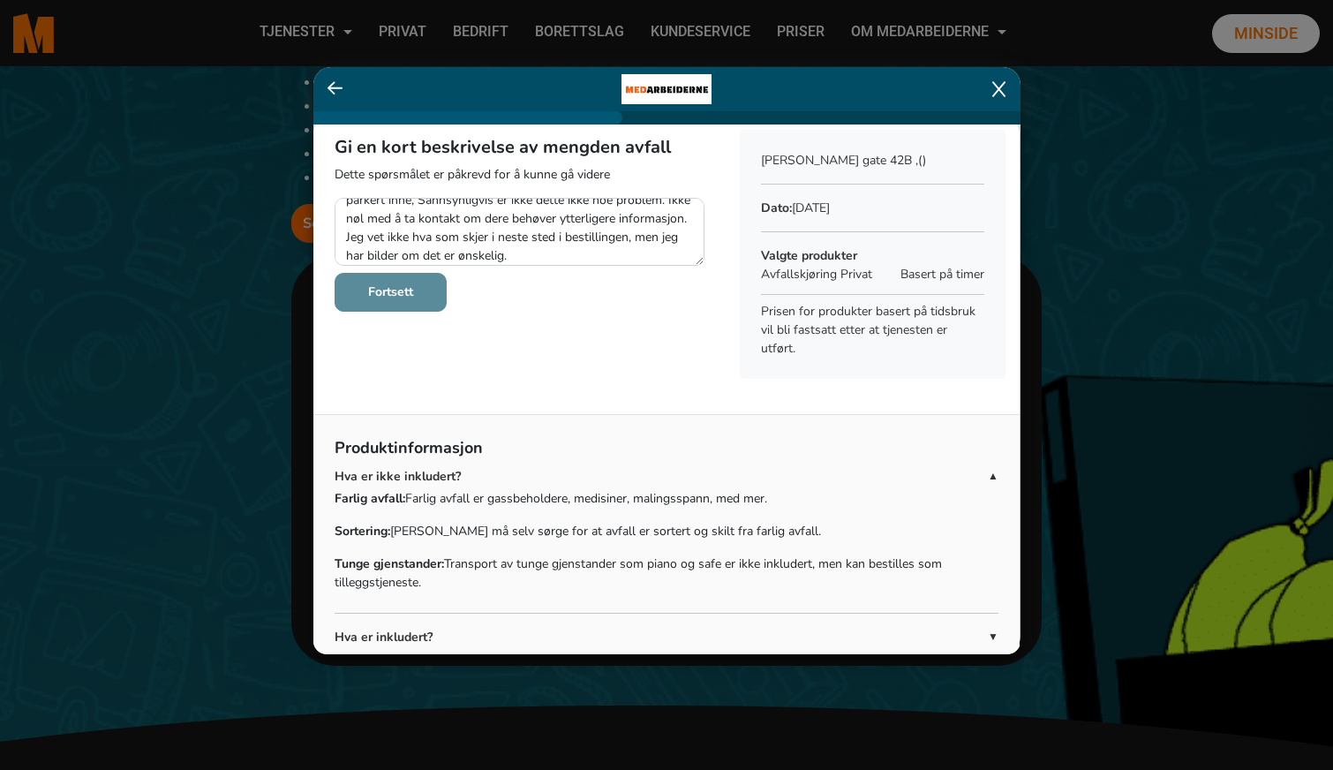
click at [404, 291] on b "Fortsett" at bounding box center [390, 291] width 45 height 17
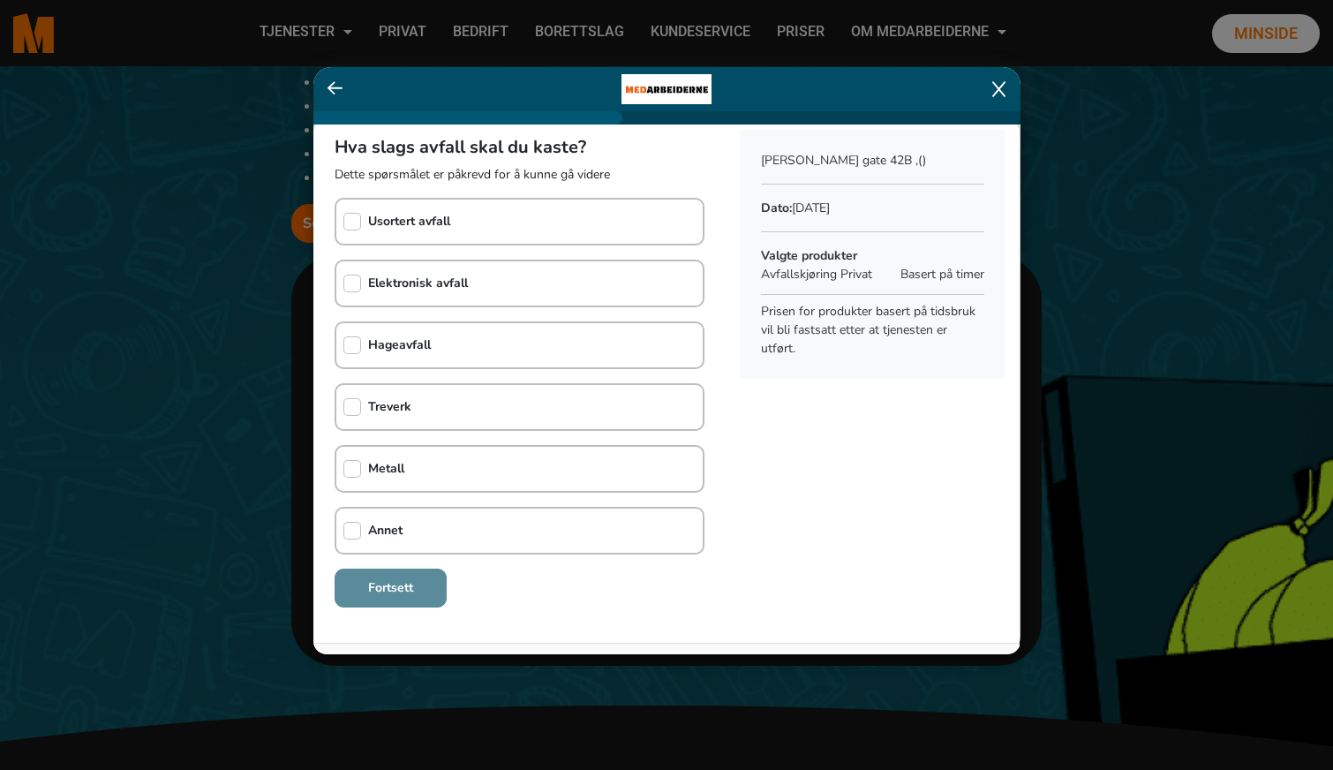
click at [353, 284] on input "checkbox" at bounding box center [353, 284] width 18 height 18
checkbox input "true"
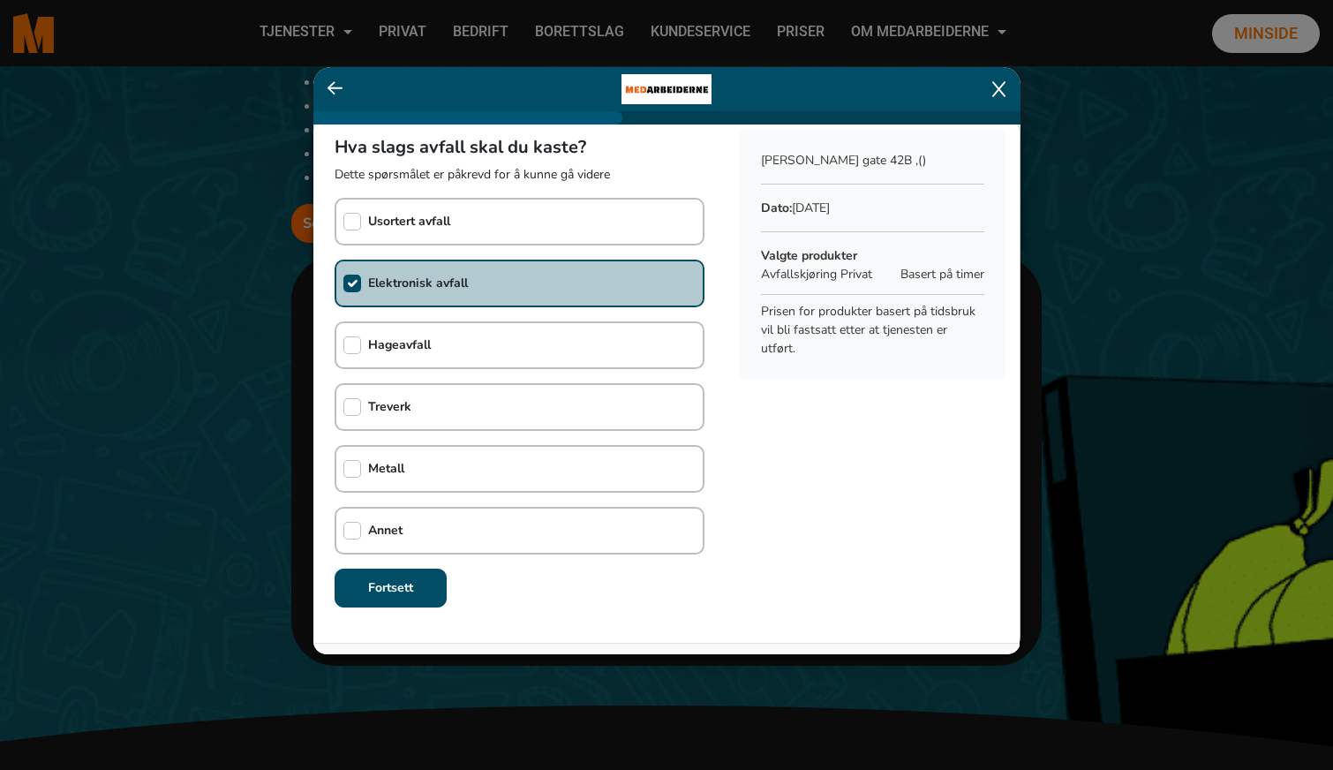
click at [351, 408] on input "checkbox" at bounding box center [353, 407] width 18 height 18
checkbox input "true"
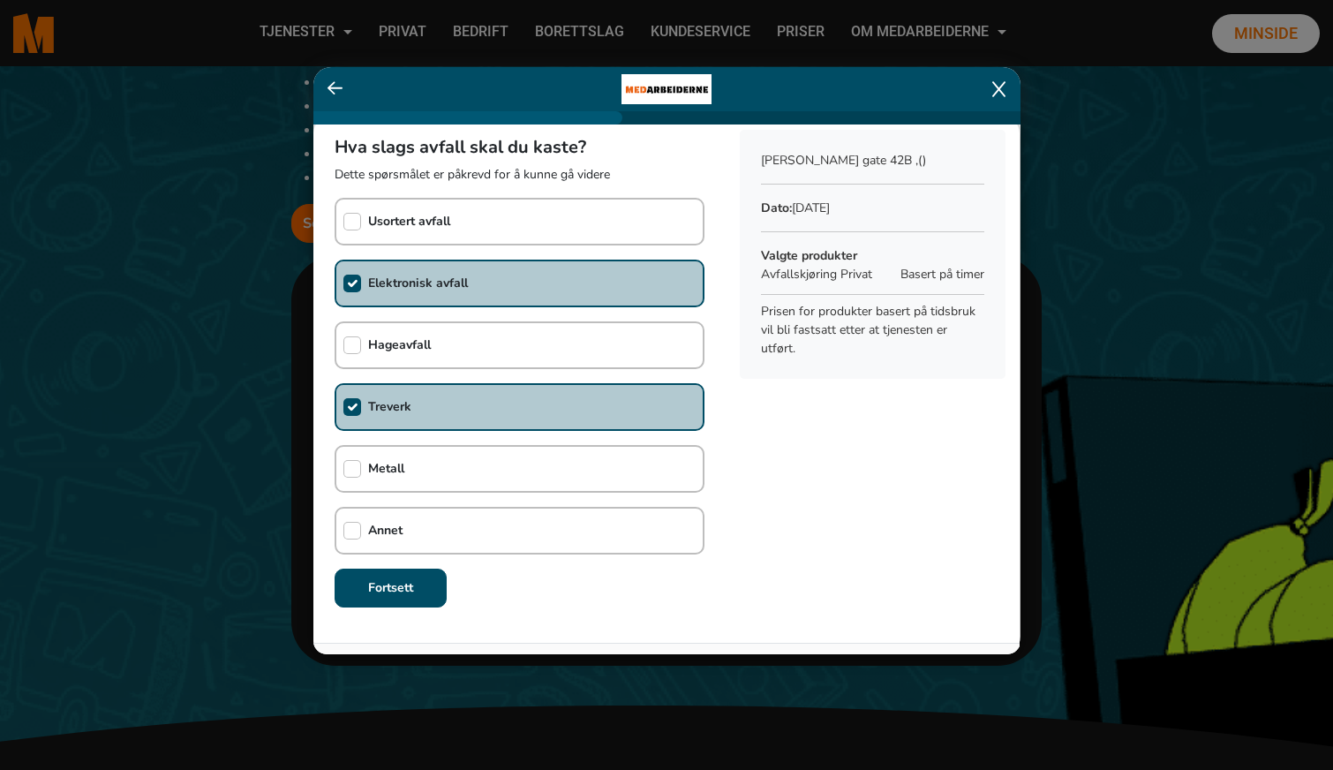
click at [346, 473] on input "checkbox" at bounding box center [353, 469] width 18 height 18
checkbox input "true"
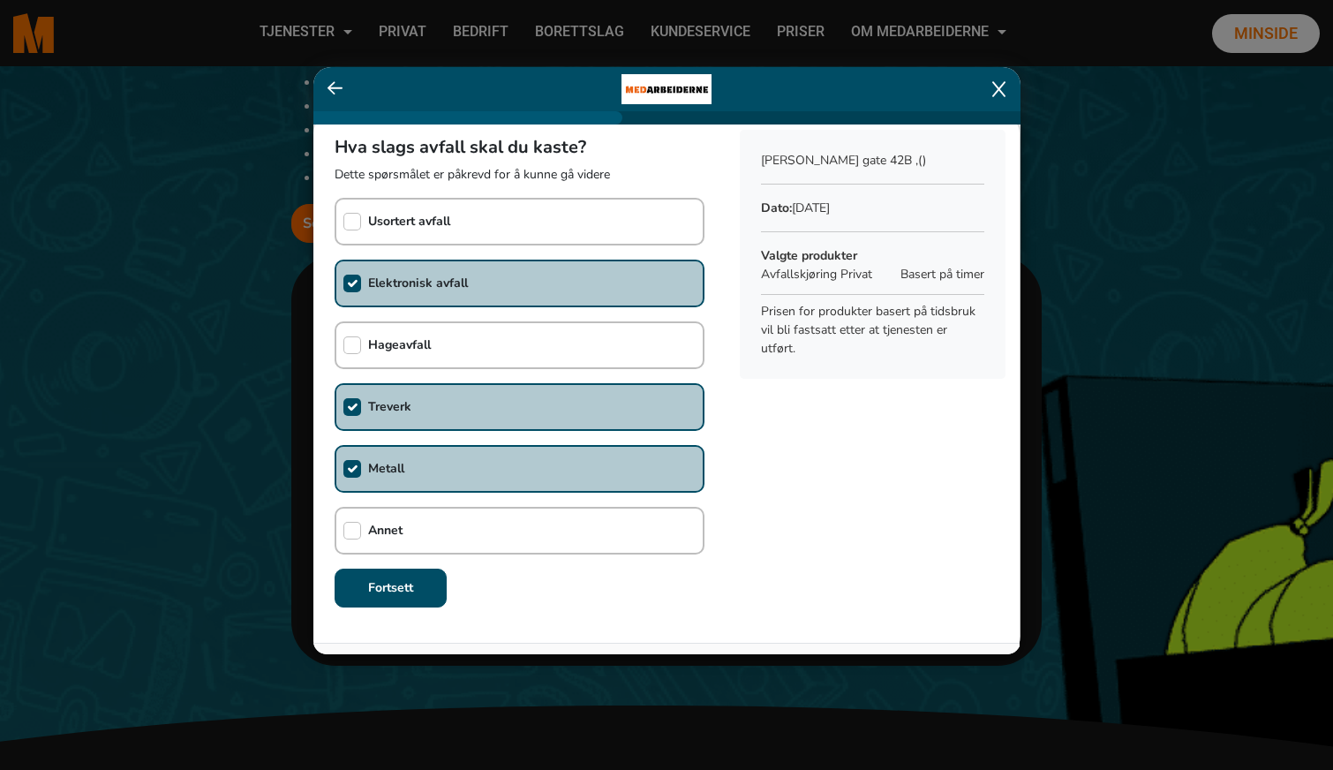
click at [353, 532] on input "checkbox" at bounding box center [353, 531] width 18 height 18
checkbox input "true"
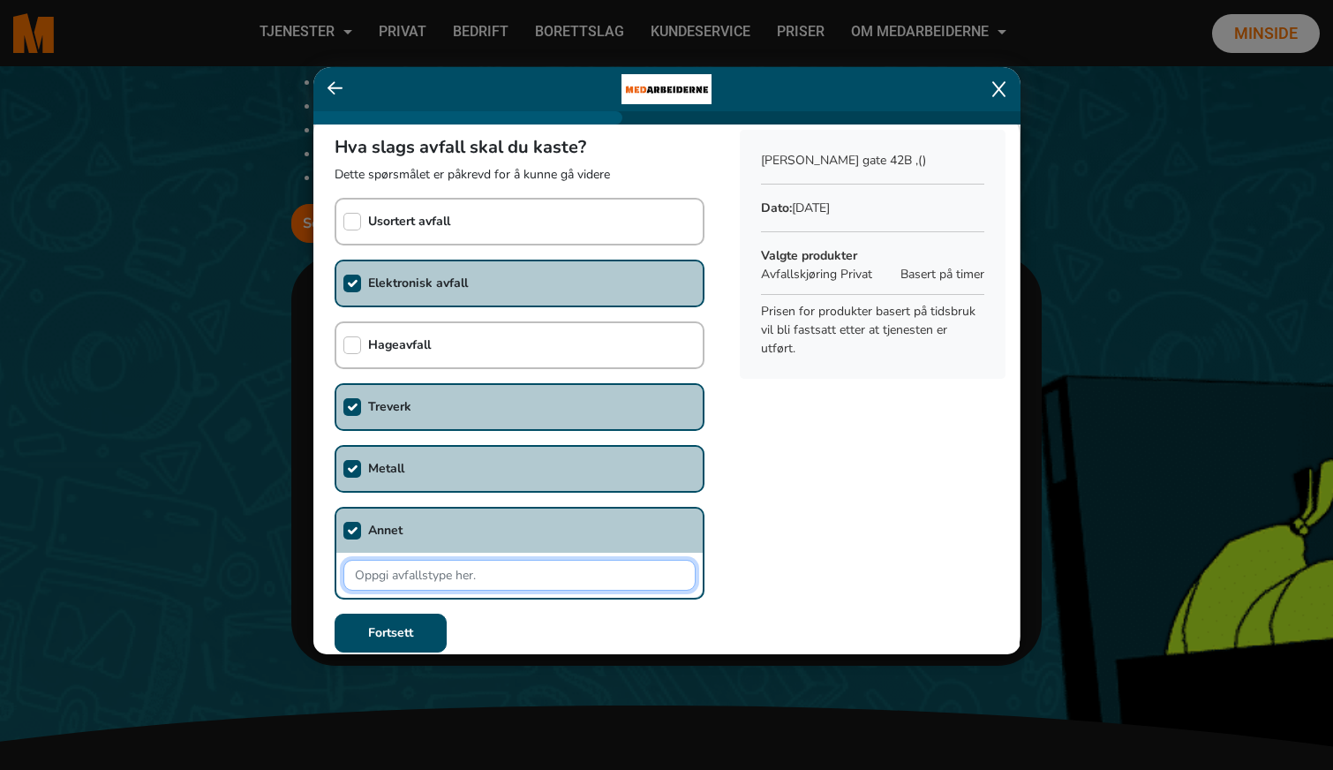
click at [529, 578] on input "text" at bounding box center [520, 575] width 352 height 31
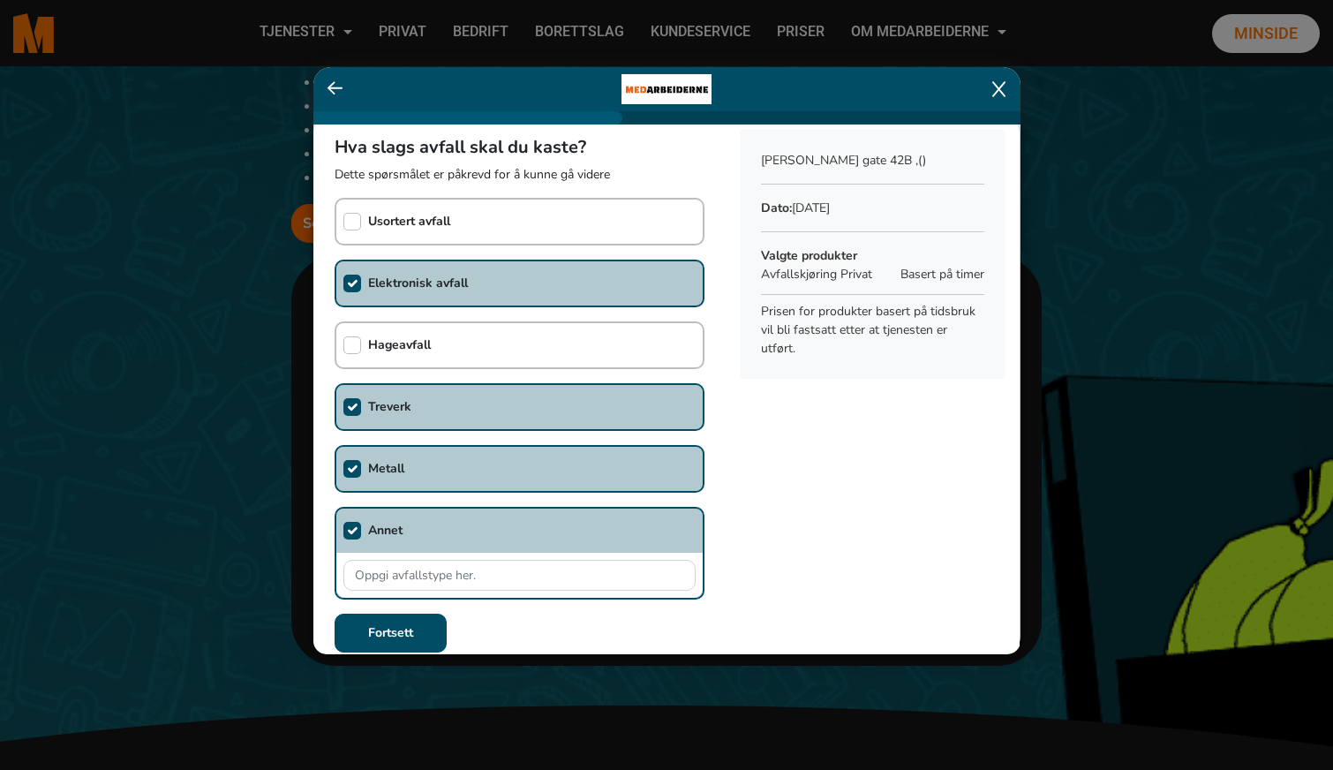
click at [351, 219] on input "checkbox" at bounding box center [353, 222] width 18 height 18
checkbox input "true"
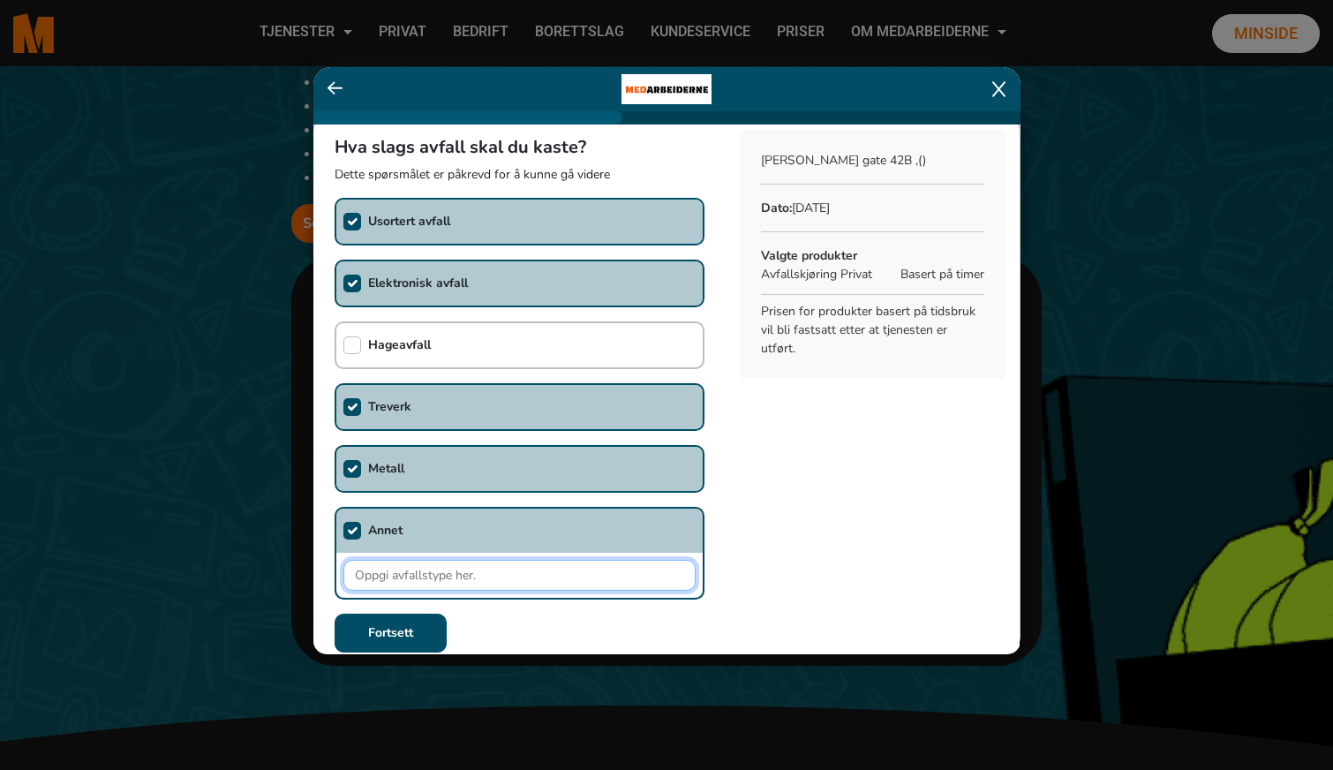
click at [388, 577] on input "text" at bounding box center [520, 575] width 352 height 31
type input "I"
type input "Bilder"
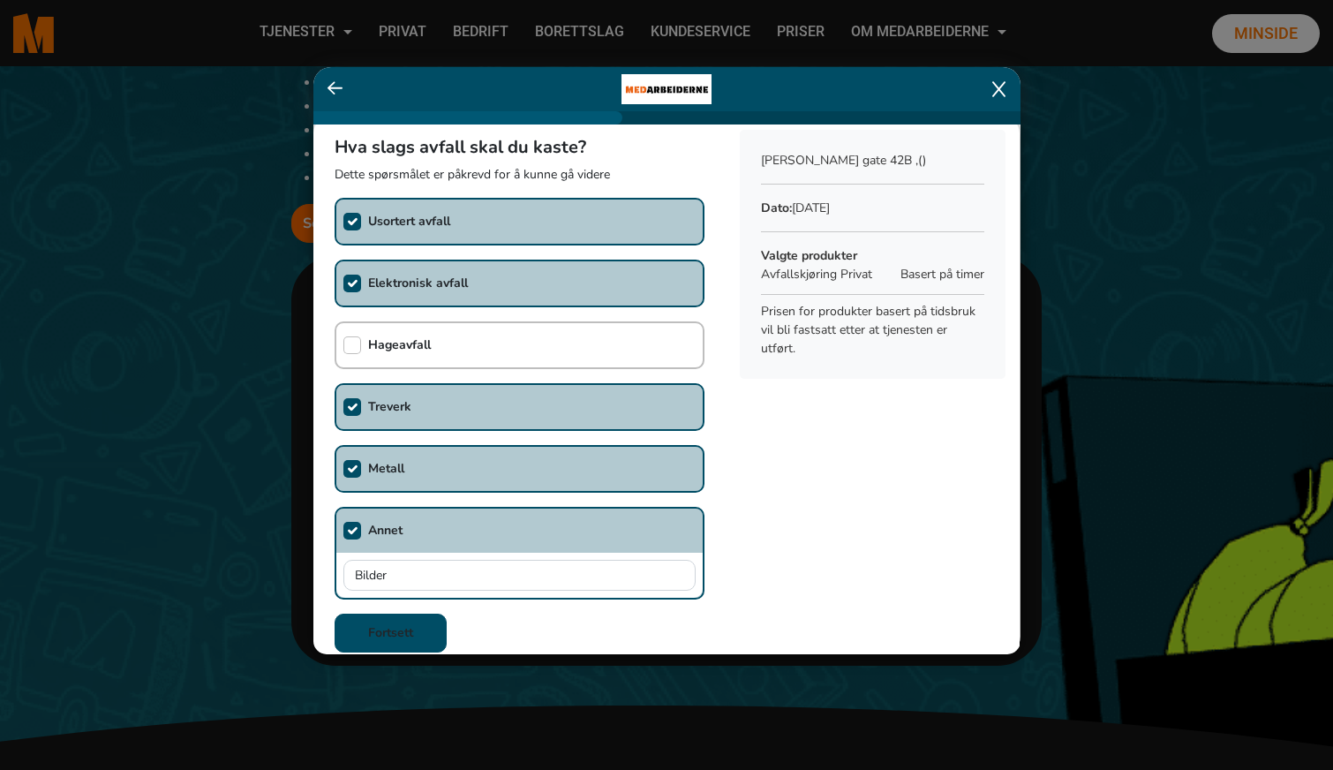
click at [378, 629] on b "Fortsett" at bounding box center [390, 632] width 45 height 17
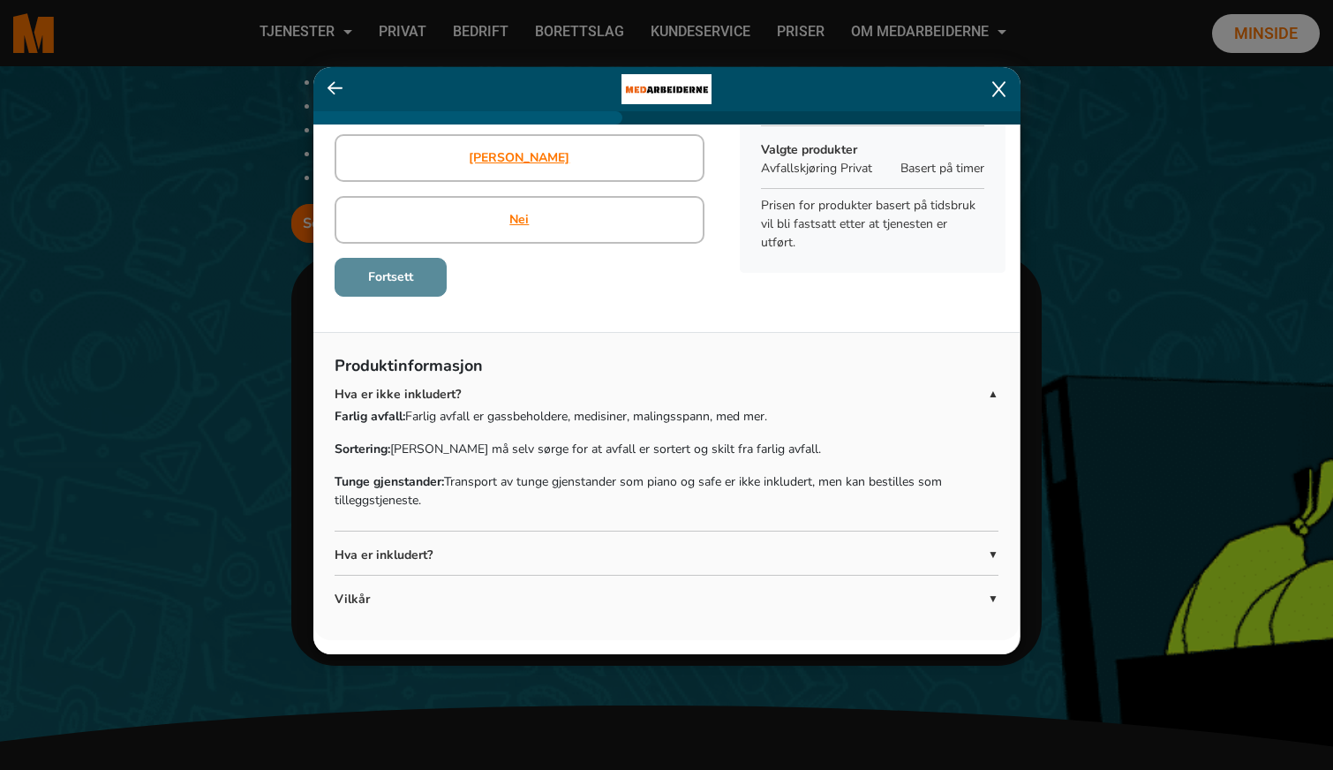
scroll to position [115, 0]
click at [995, 548] on span "▼" at bounding box center [993, 555] width 11 height 16
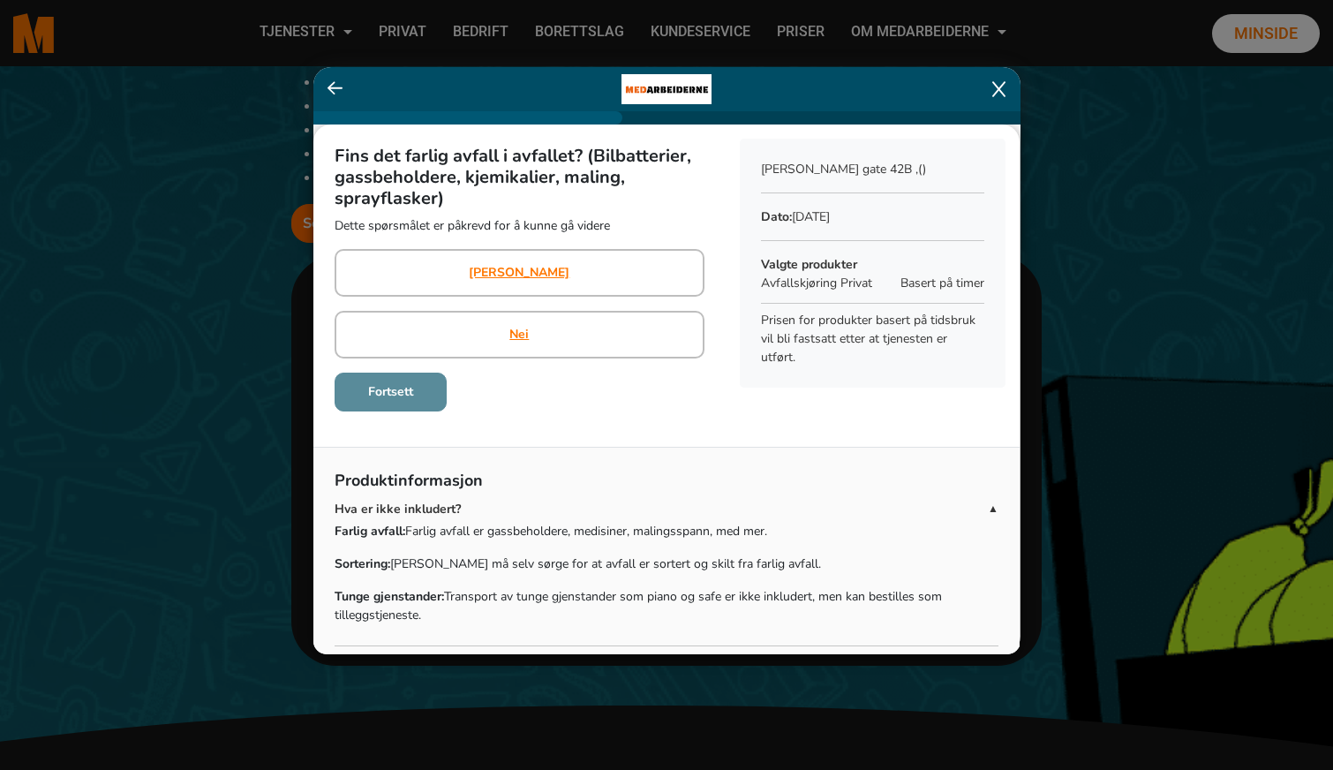
scroll to position [0, 0]
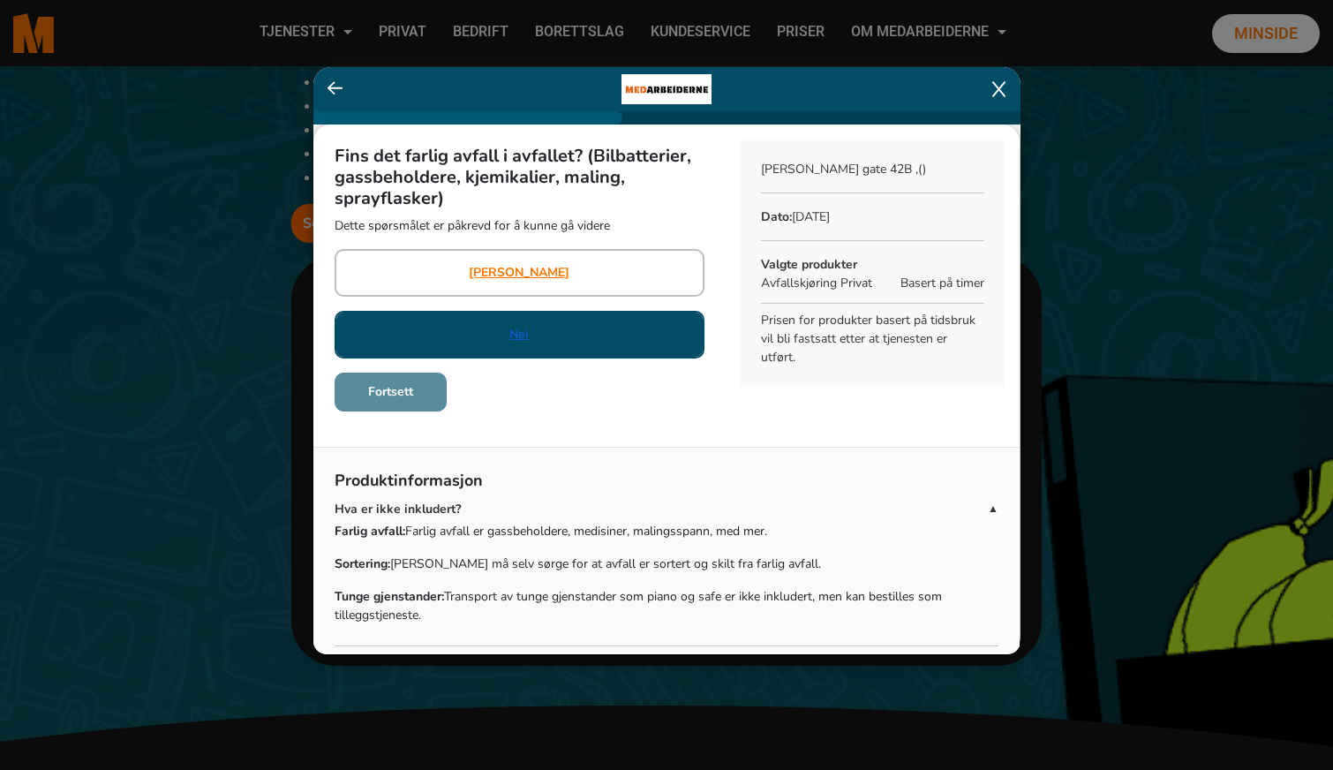
click at [516, 332] on link "Nei" at bounding box center [519, 334] width 19 height 19
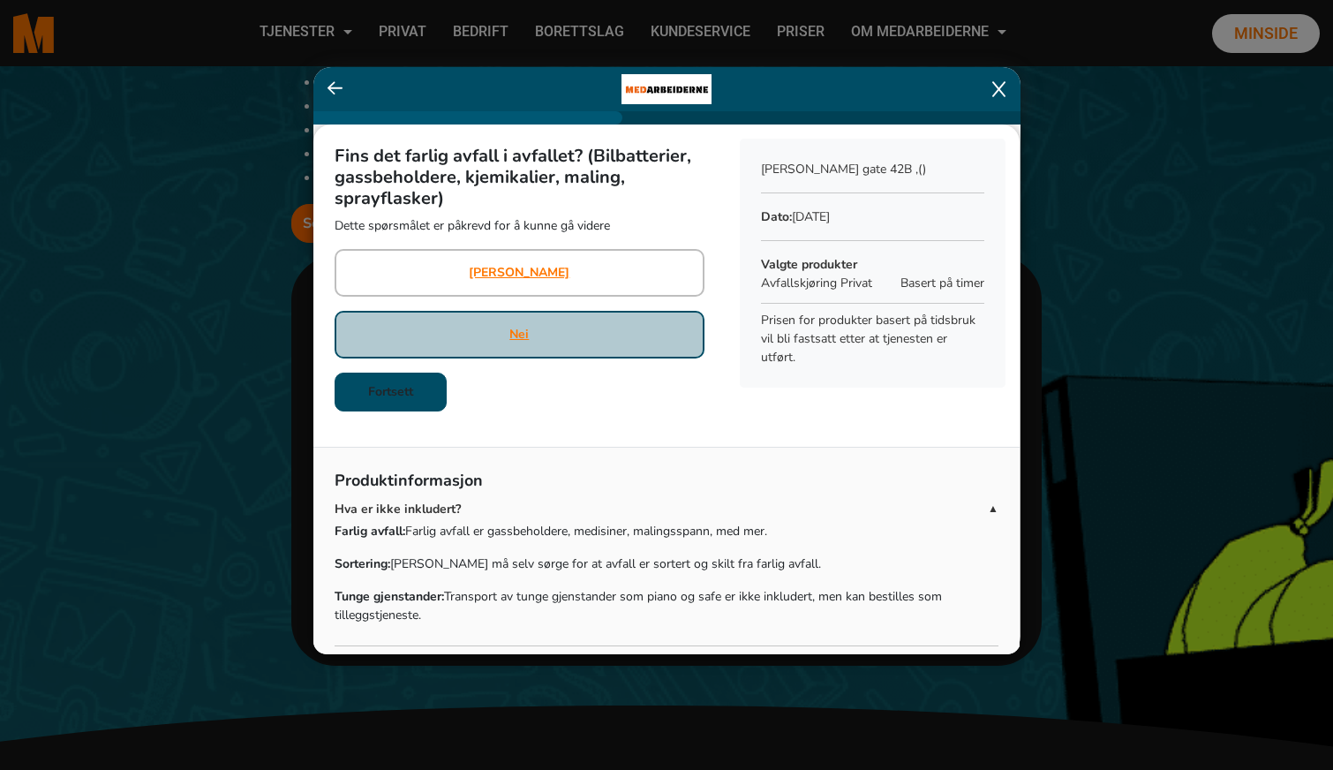
click at [381, 394] on b "Fortsett" at bounding box center [390, 391] width 45 height 17
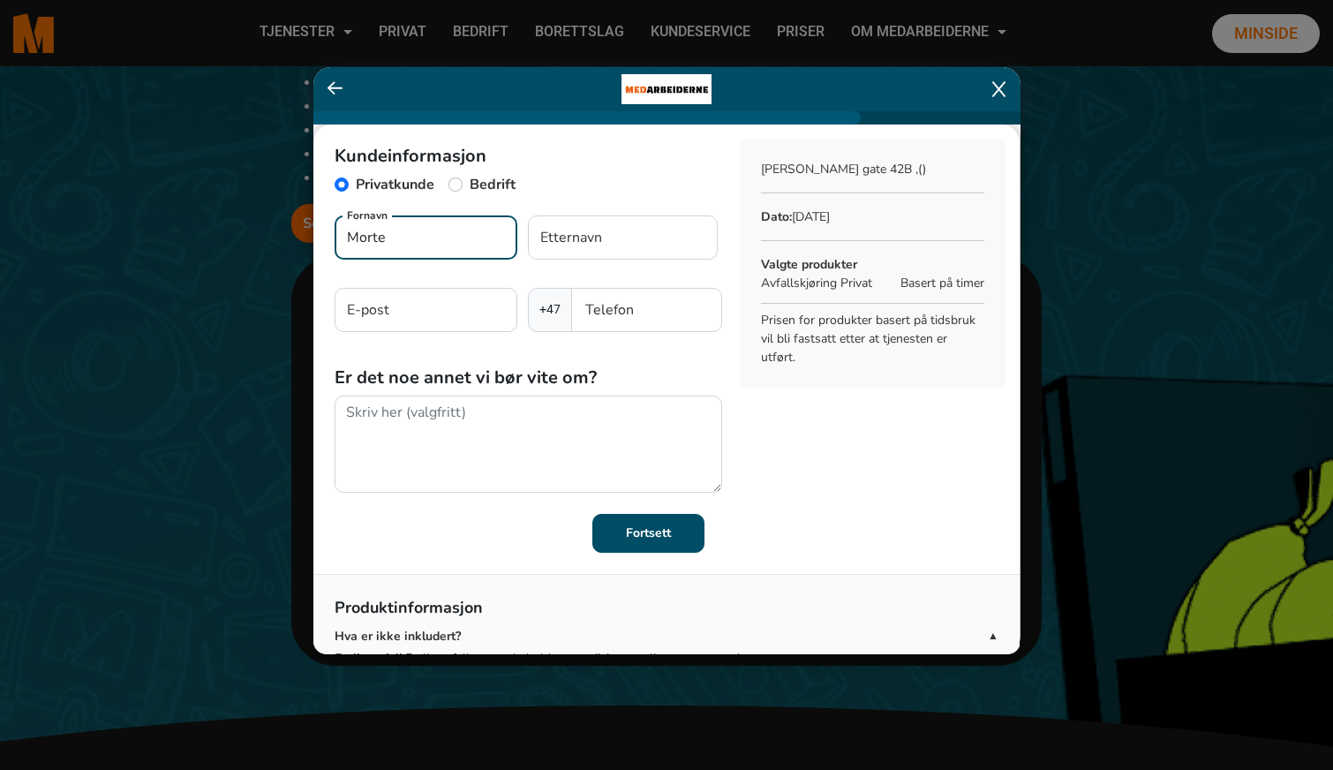
type input "[PERSON_NAME]"
type input "Norli"
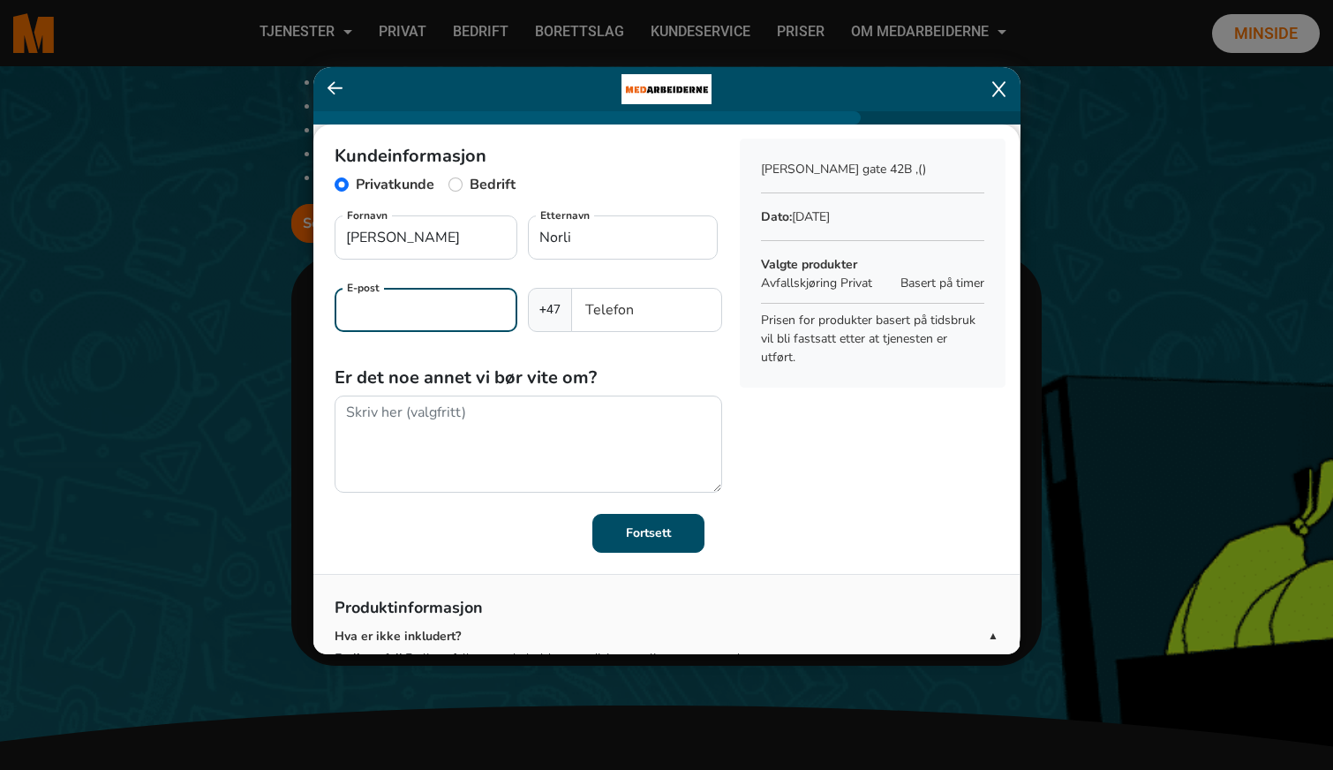
type input "[PERSON_NAME][EMAIL_ADDRESS][DOMAIN_NAME]"
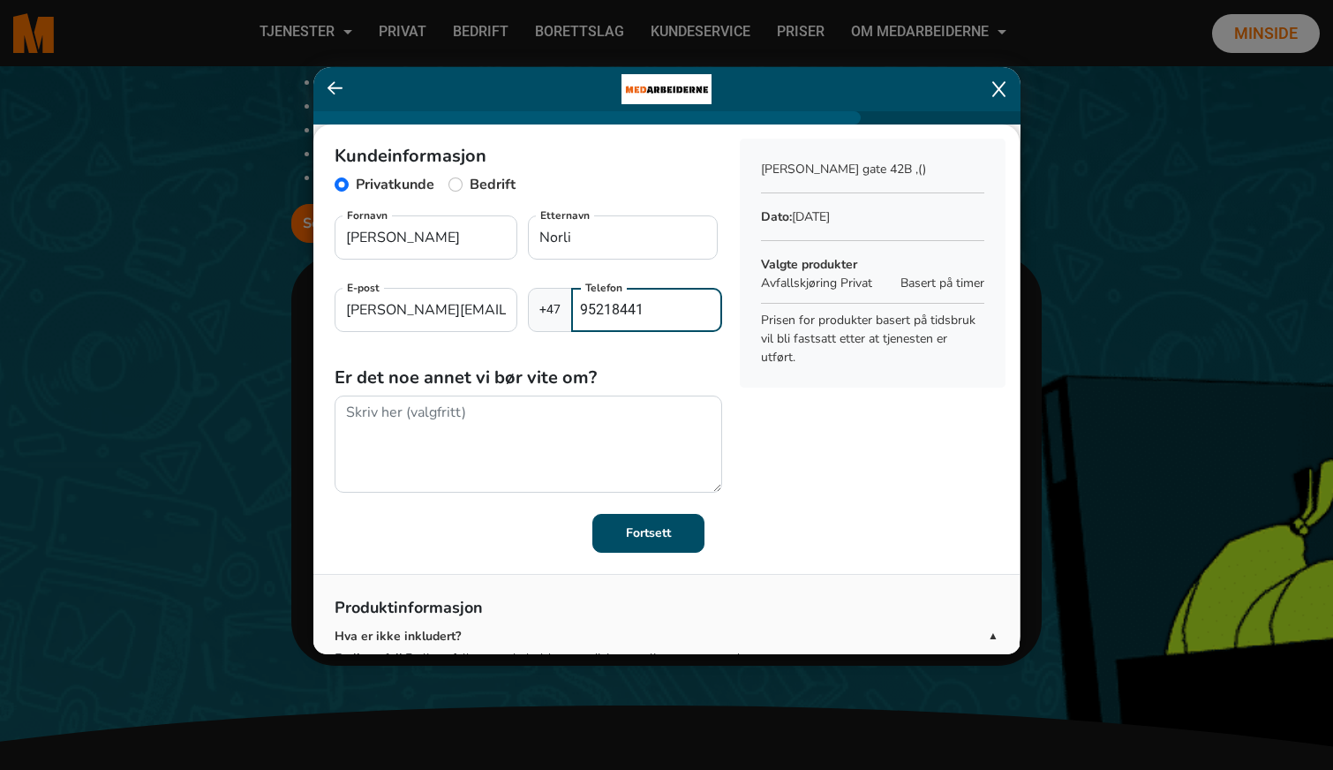
type input "95218441"
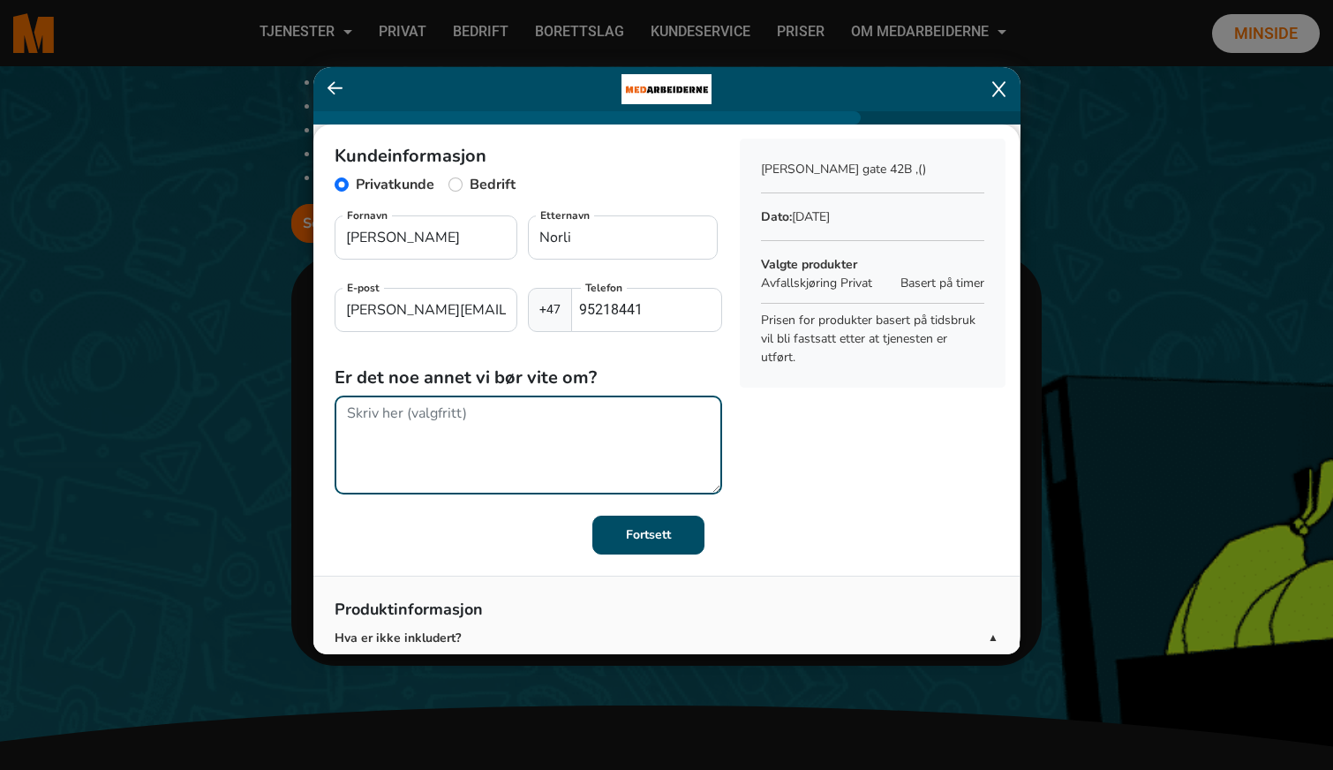
click at [379, 411] on textarea at bounding box center [529, 445] width 388 height 99
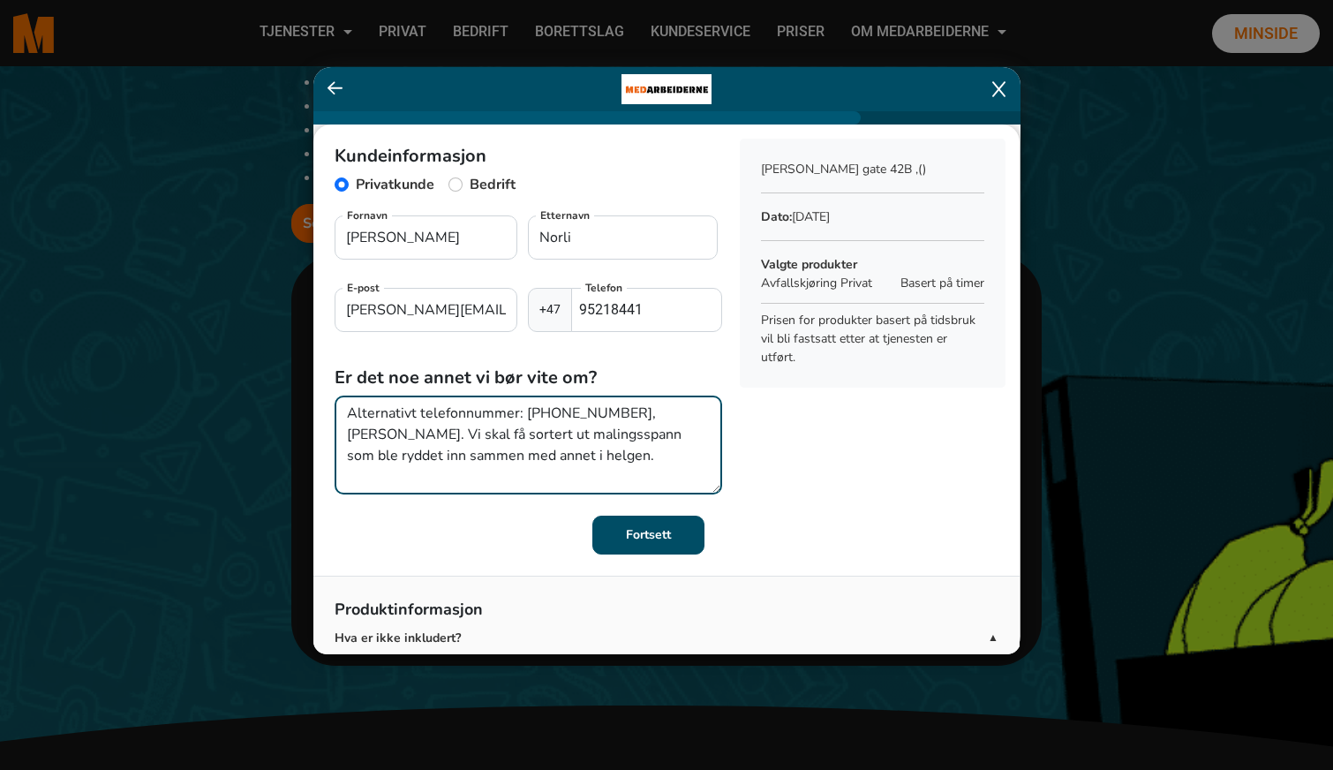
type textarea "Alternativt telefonnummer: [PHONE_NUMBER], [PERSON_NAME]. Vi skal få sortert ut…"
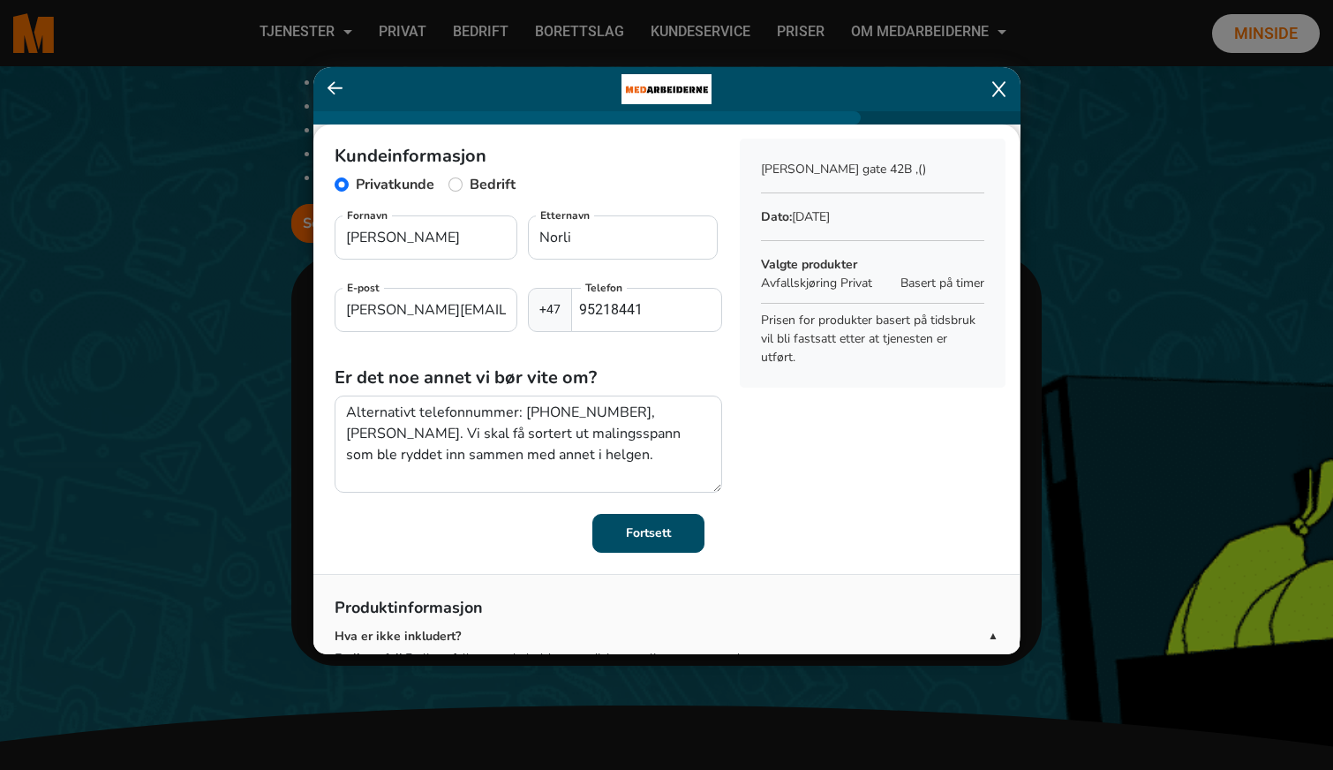
click at [636, 536] on b "Fortsett" at bounding box center [648, 533] width 45 height 17
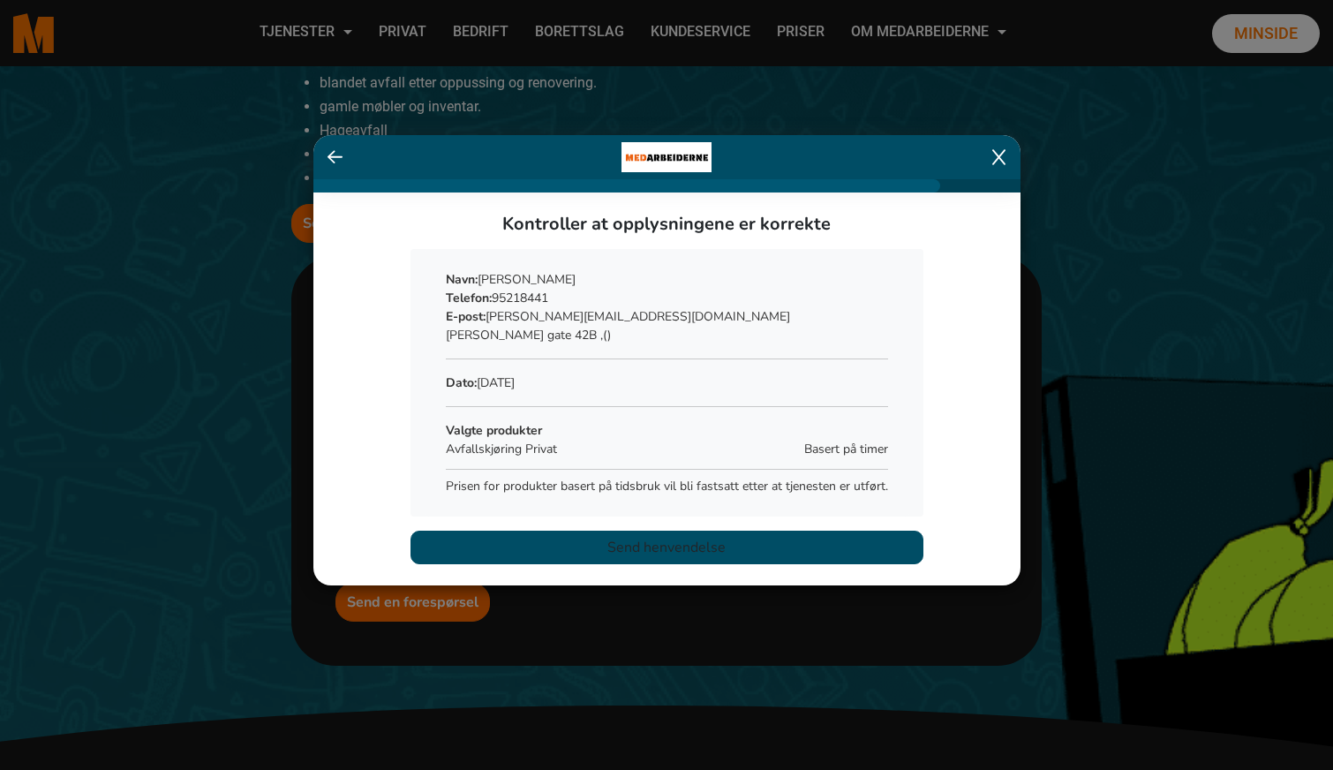
click at [659, 547] on span "Send henvendelse" at bounding box center [667, 547] width 118 height 21
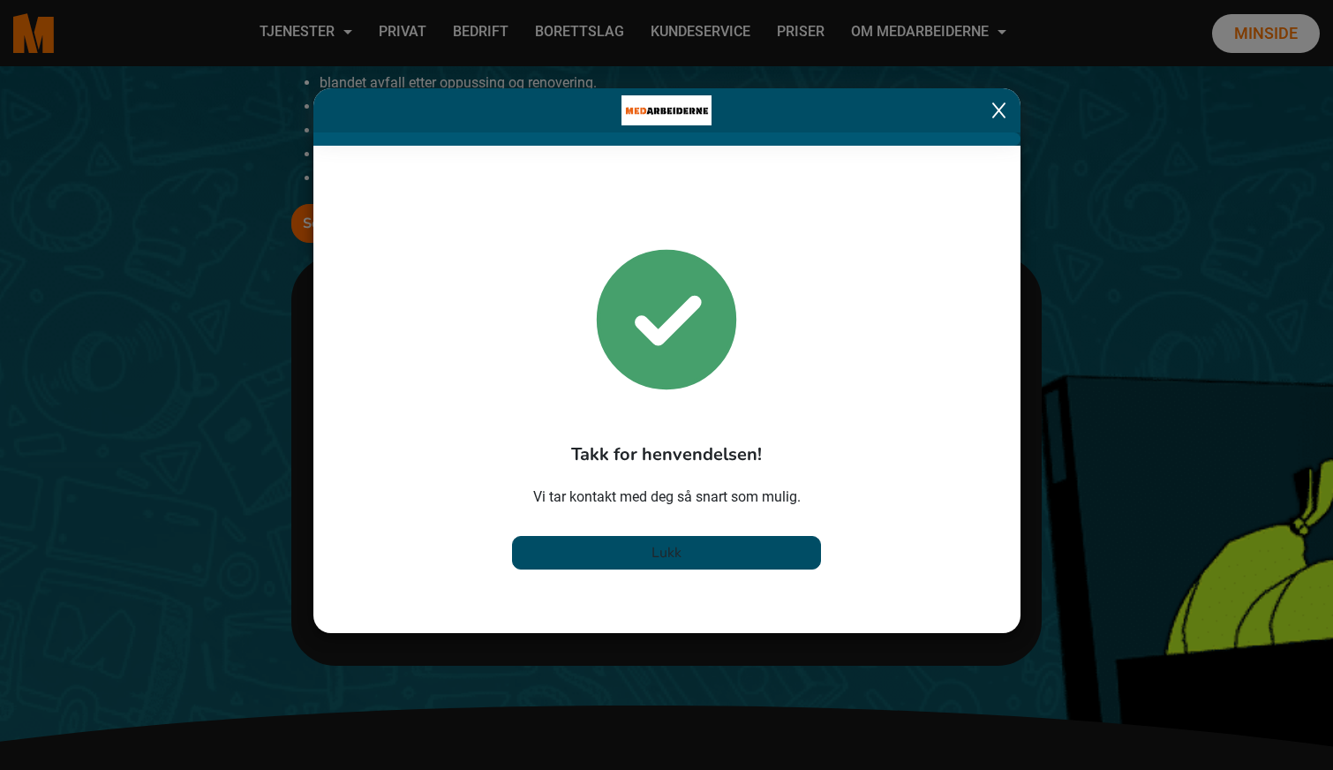
click at [661, 554] on span "Lukk" at bounding box center [667, 552] width 30 height 19
